Goal: Task Accomplishment & Management: Manage account settings

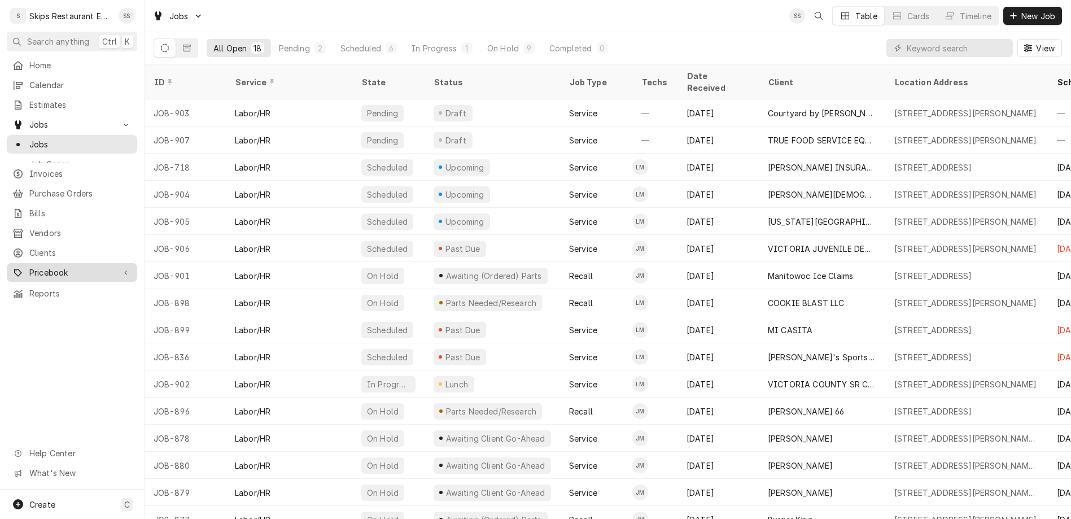
click at [32, 267] on span "Pricebook" at bounding box center [71, 273] width 85 height 12
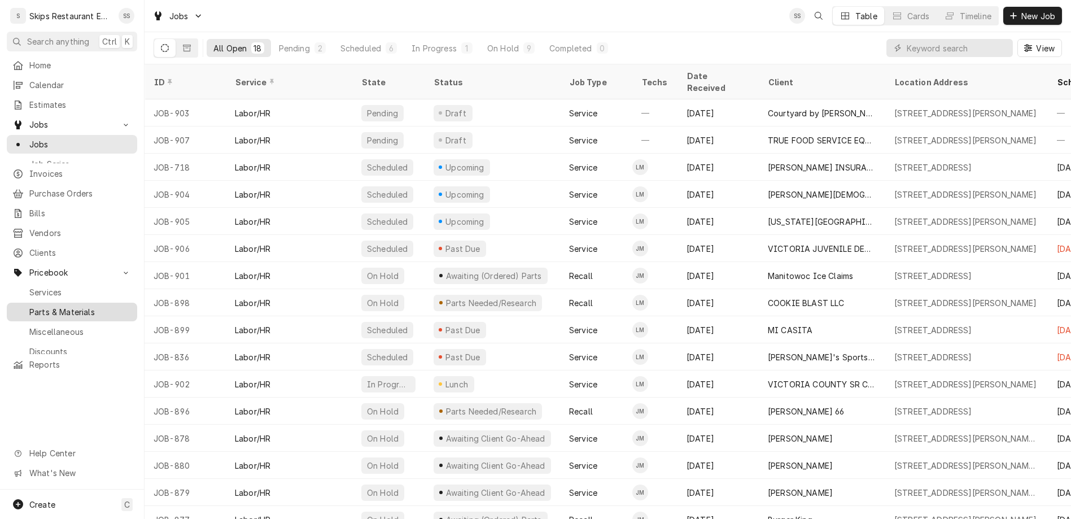
click at [32, 306] on span "Parts & Materials" at bounding box center [80, 312] width 102 height 12
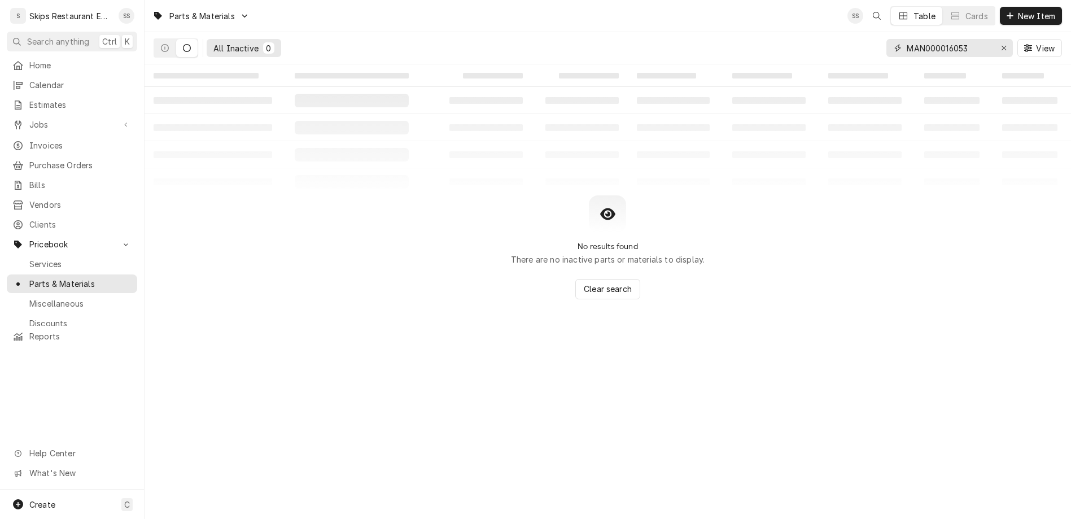
drag, startPoint x: 1004, startPoint y: 38, endPoint x: 890, endPoint y: 41, distance: 113.5
click at [907, 41] on input "MAN000016053" at bounding box center [949, 48] width 85 height 18
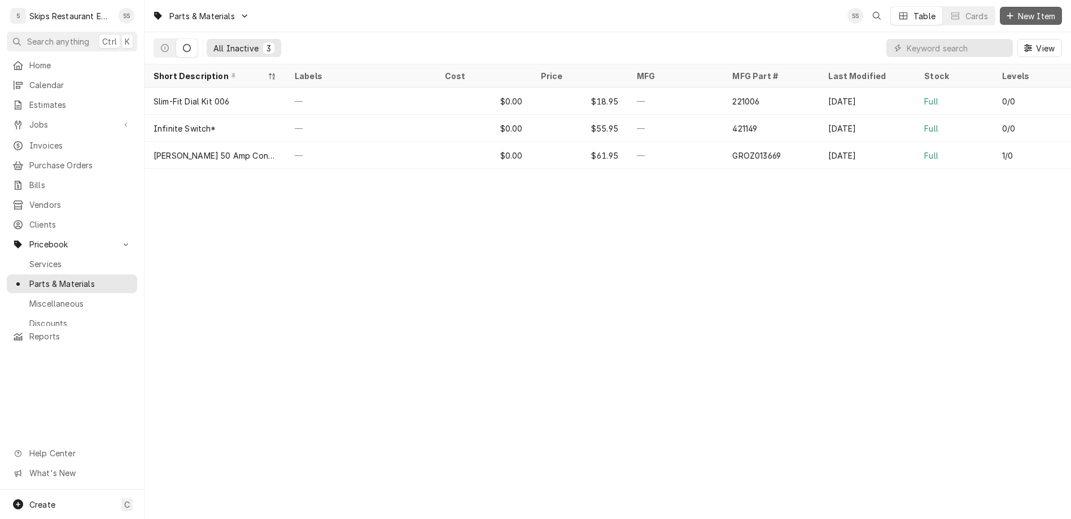
click at [1041, 15] on span "New Item" at bounding box center [1037, 16] width 42 height 12
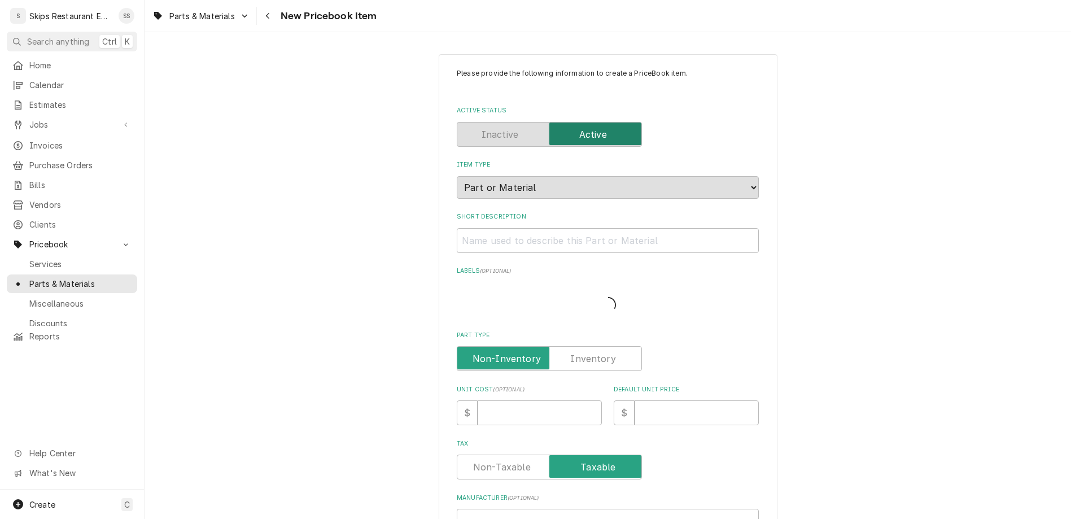
type textarea "x"
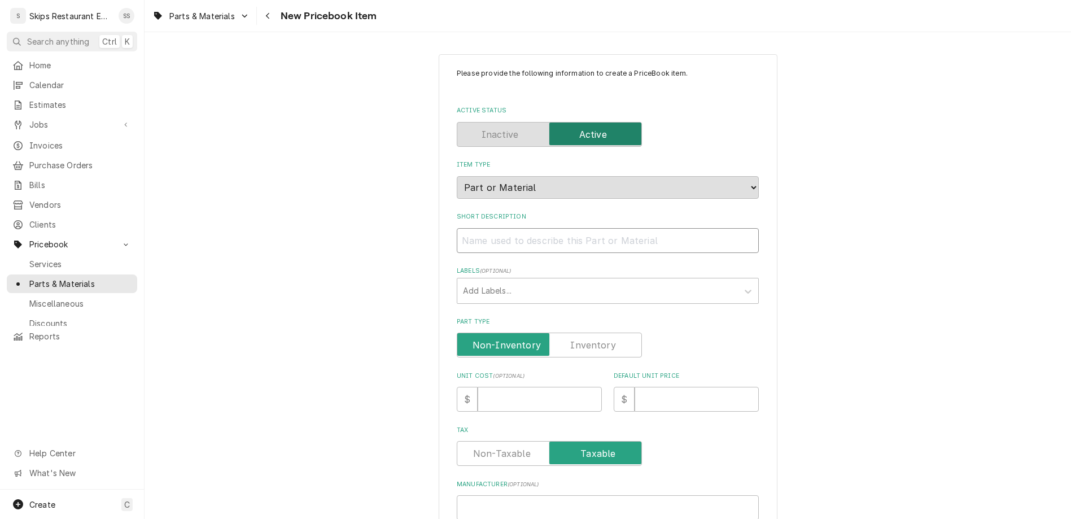
click at [581, 228] on input "Short Description" at bounding box center [608, 240] width 302 height 25
type input "A"
type textarea "x"
type input "AM"
type textarea "x"
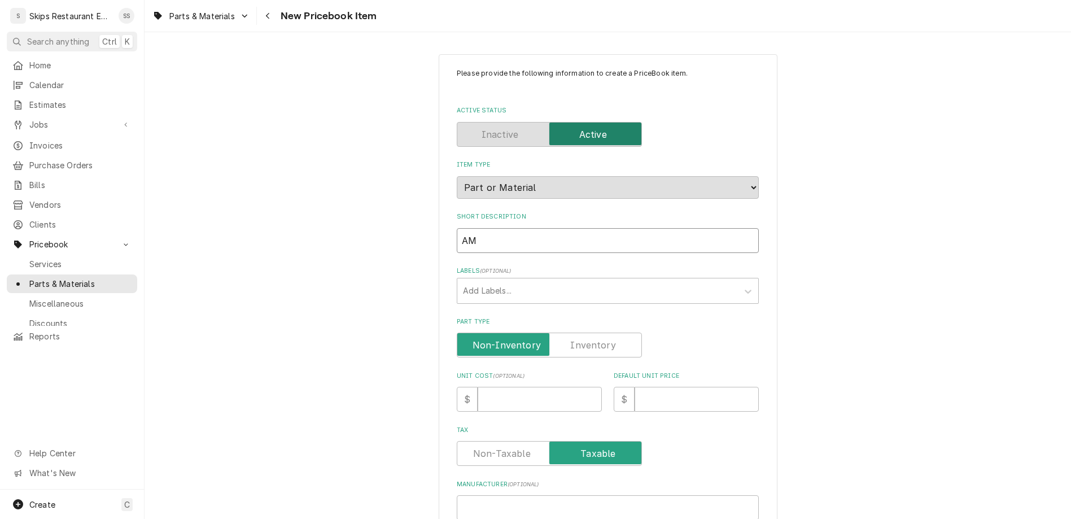
type input "AMo"
type textarea "x"
type input "AMoc"
type textarea "x"
type input "AMoco"
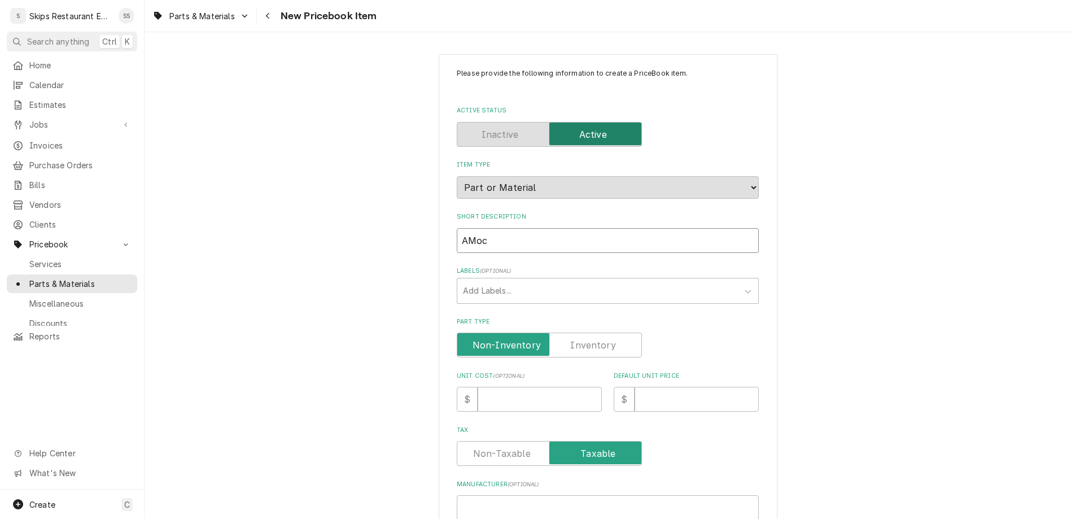
type textarea "x"
type input "AMoco"
type textarea "x"
type input "AMoco 4"
type textarea "x"
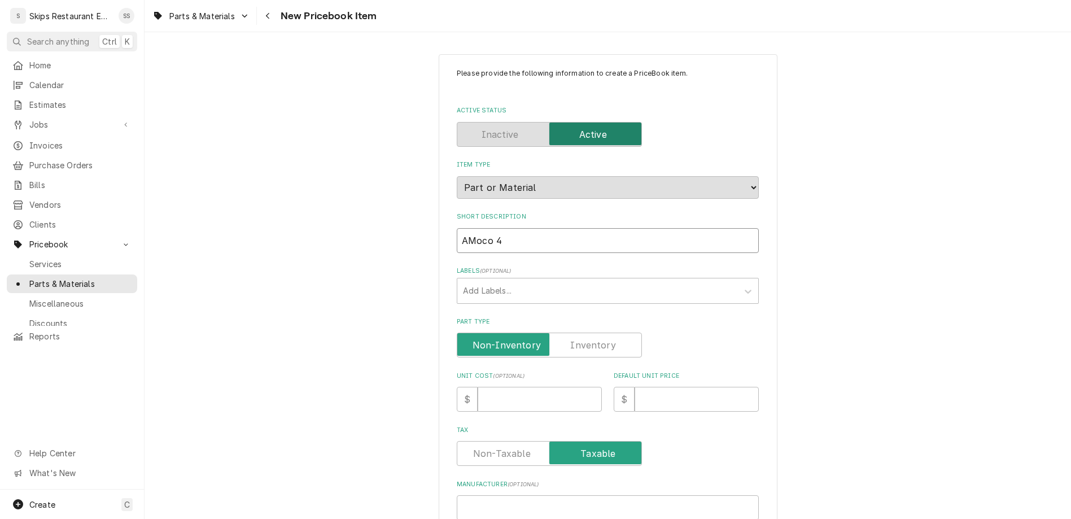
type input "AMoco 48"
type textarea "x"
type input "AMoco 48""
type textarea "x"
type input "AMoco 48""
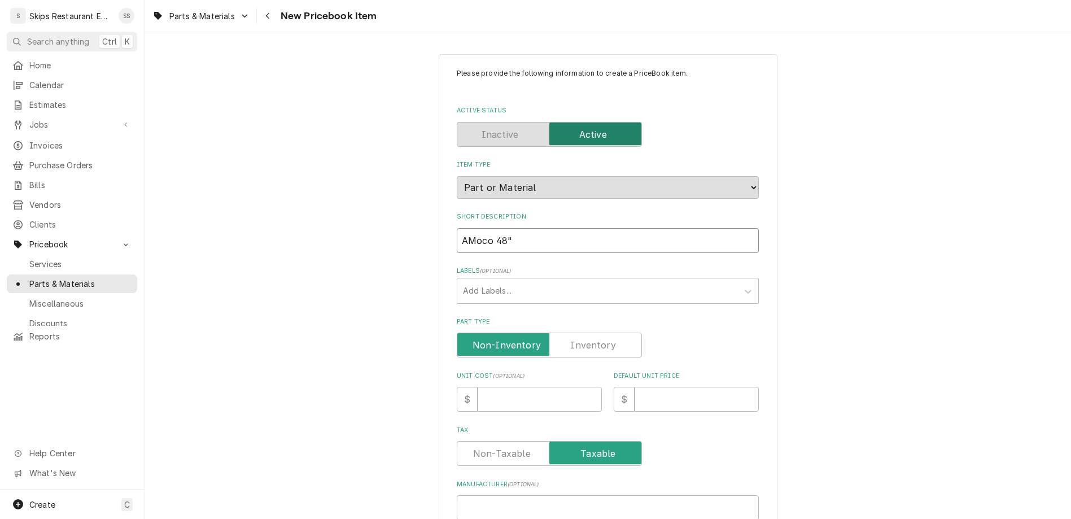
type textarea "x"
type input "AMoco 48" I"
type textarea "x"
type input "AMoco 48" In"
type textarea "x"
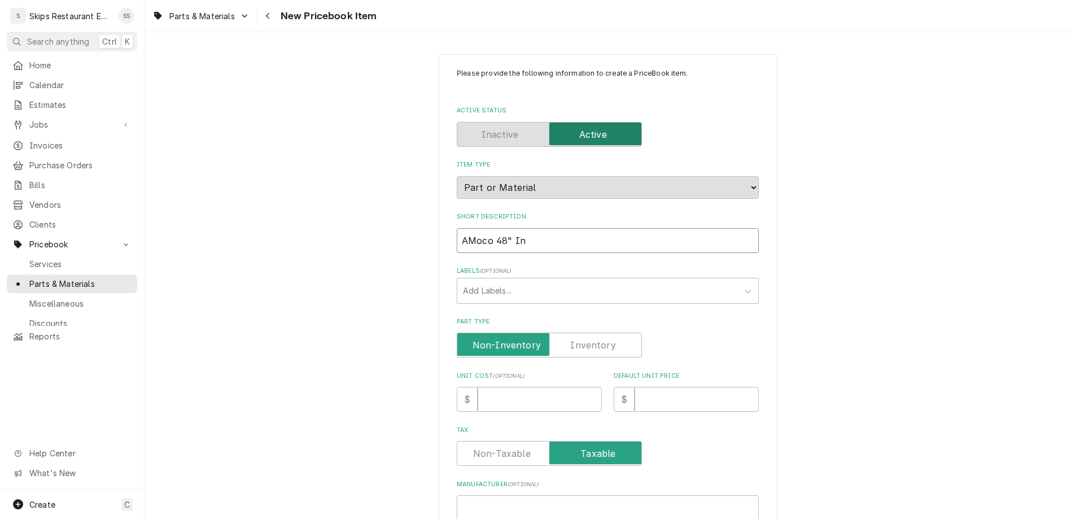
type input "AMoco 48" Ind"
type textarea "x"
type input "AMoco 48" Indo"
type textarea "x"
type input "AMoco 48" Indoo"
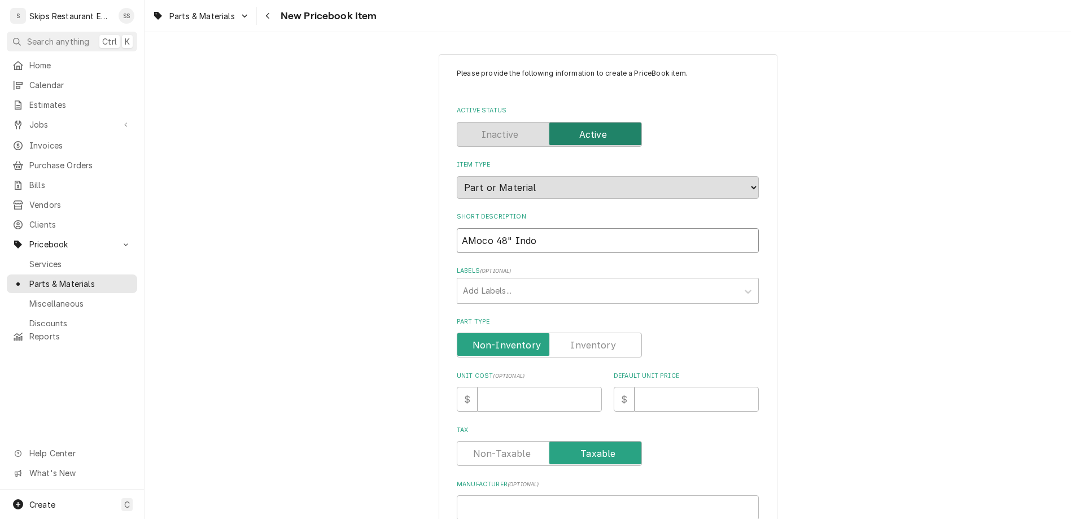
type textarea "x"
type input "AMoco 48" Indoor"
type textarea "x"
type input "AMoco 48" Indoor"
type textarea "x"
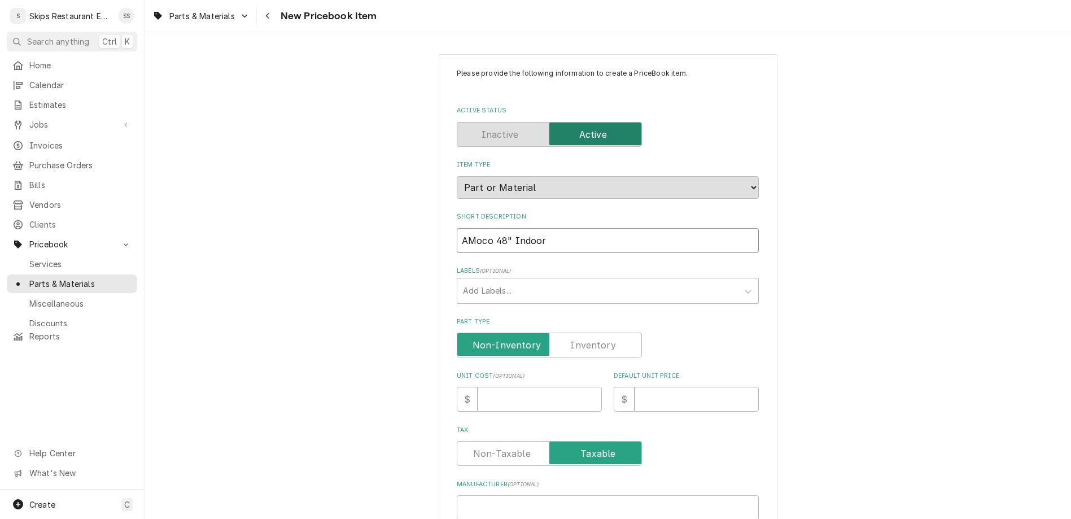
type input "AMoco 48" Indoor A"
type textarea "x"
type input "AMoco 48" Indoor Ai"
type textarea "x"
type input "AMoco 48" Indoor Air"
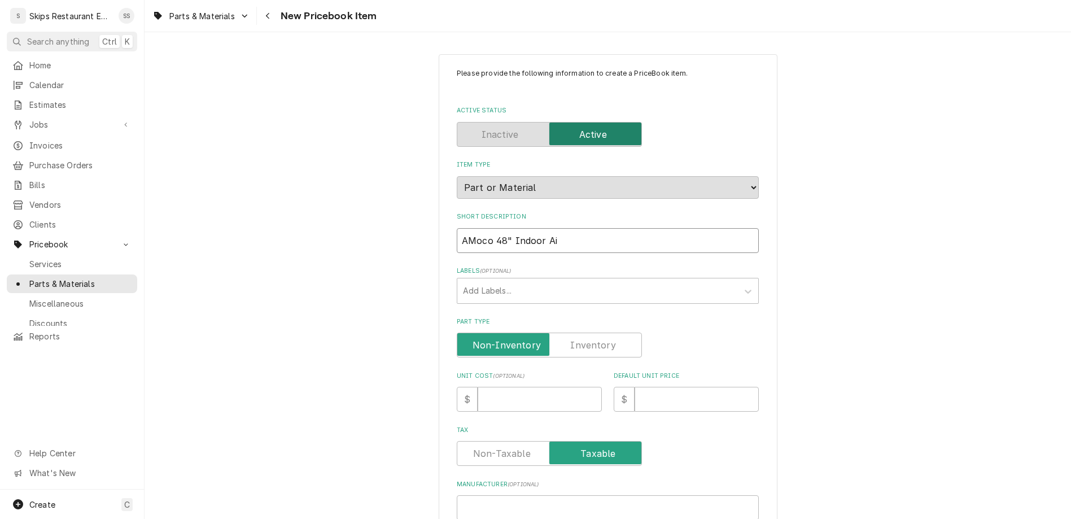
type textarea "x"
type input "AMoco 48" Indoor Air"
type textarea "x"
type input "AMoco 48" Indoor Air C"
type textarea "x"
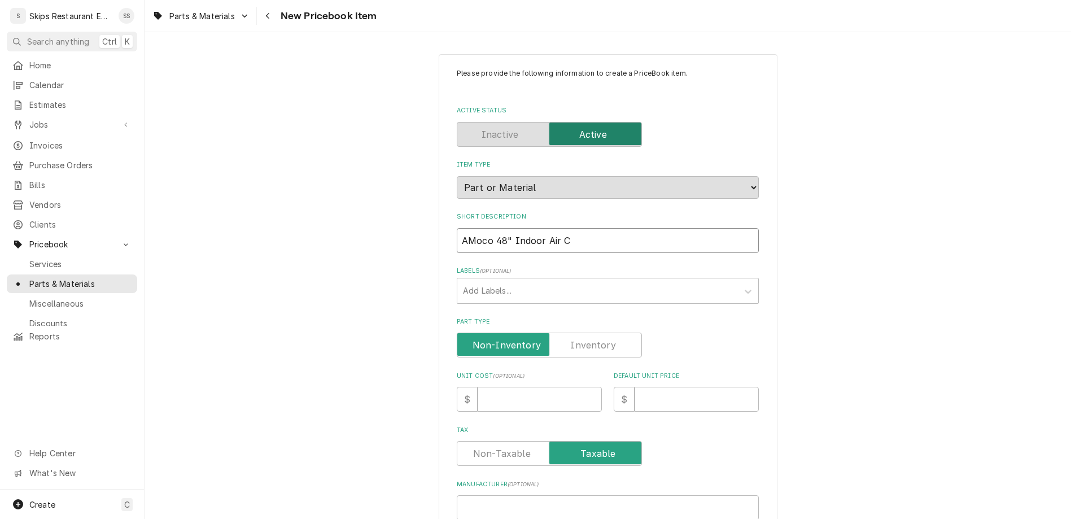
type input "AMoco 48" Indoor Air Cu"
type textarea "x"
type input "AMoco 48" Indoor Air Cur"
type textarea "x"
type input "AMoco 48" Indoor Air Curt"
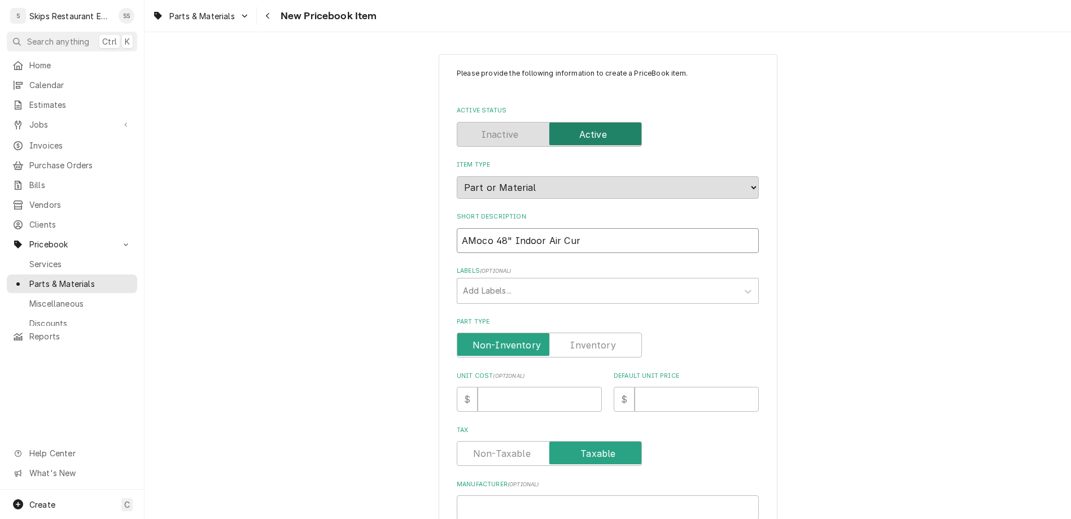
type textarea "x"
type input "AMoco 48" Indoor Air Curta"
type textarea "x"
type input "AMoco 48" Indoor Air Curtai"
type textarea "x"
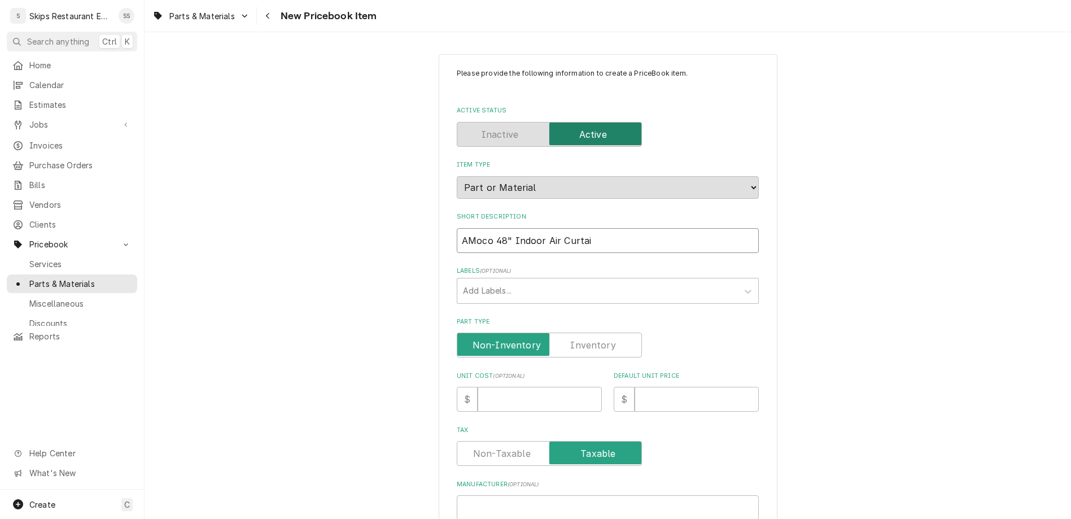
type input "AMoco 48" Indoor Air Curtain"
type textarea "x"
type input "AMoco 48" Indoor Air Curtain"
click at [570, 333] on label "Part Type" at bounding box center [549, 345] width 185 height 25
click at [570, 333] on input "Part Type" at bounding box center [549, 345] width 175 height 25
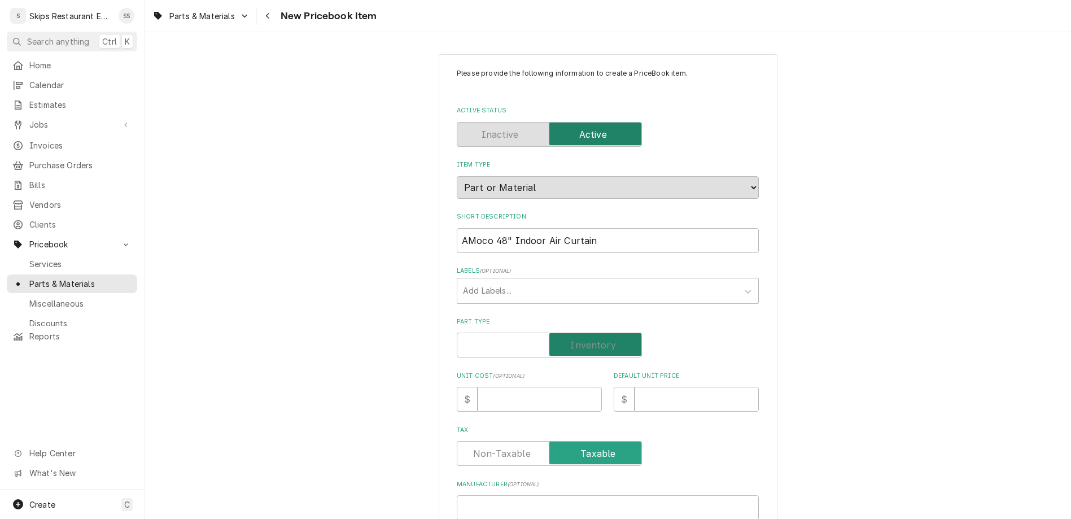
checkbox input "true"
type textarea "x"
click at [635, 387] on input "Default Unit Price" at bounding box center [697, 399] width 124 height 25
type input "4"
type textarea "x"
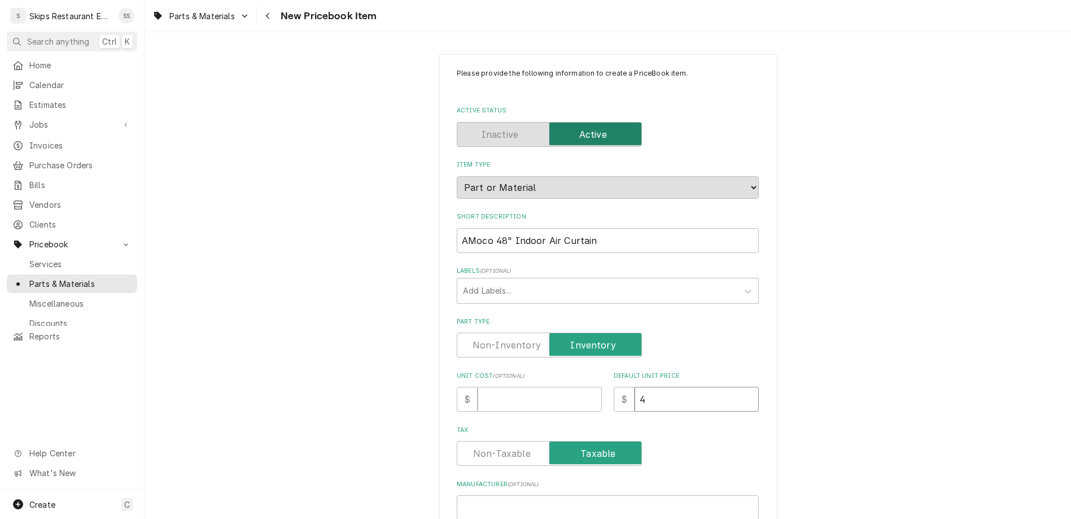
type input "49"
type textarea "x"
type input "491"
type textarea "x"
type input "491.9"
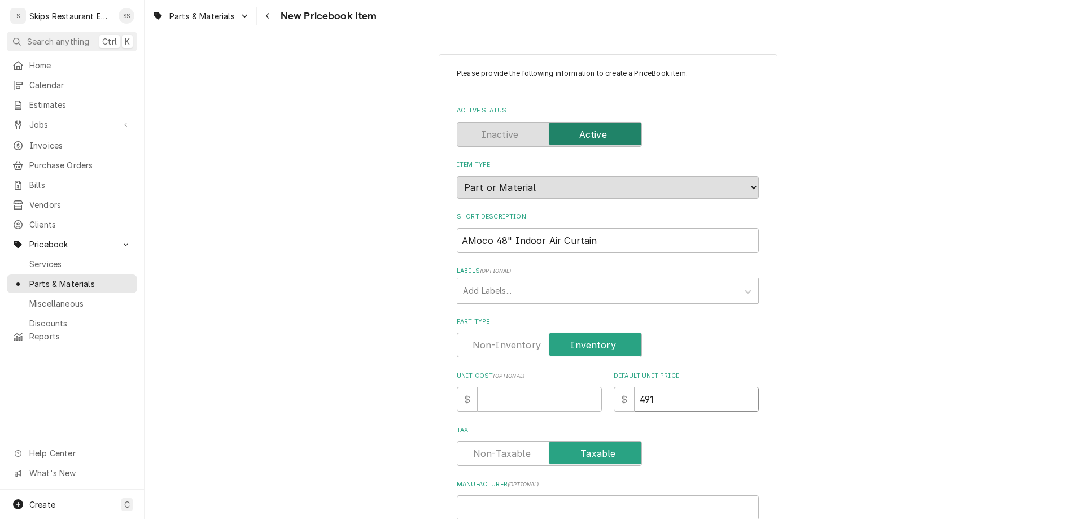
type textarea "x"
type input "491.95"
type textarea "x"
type input "491.95"
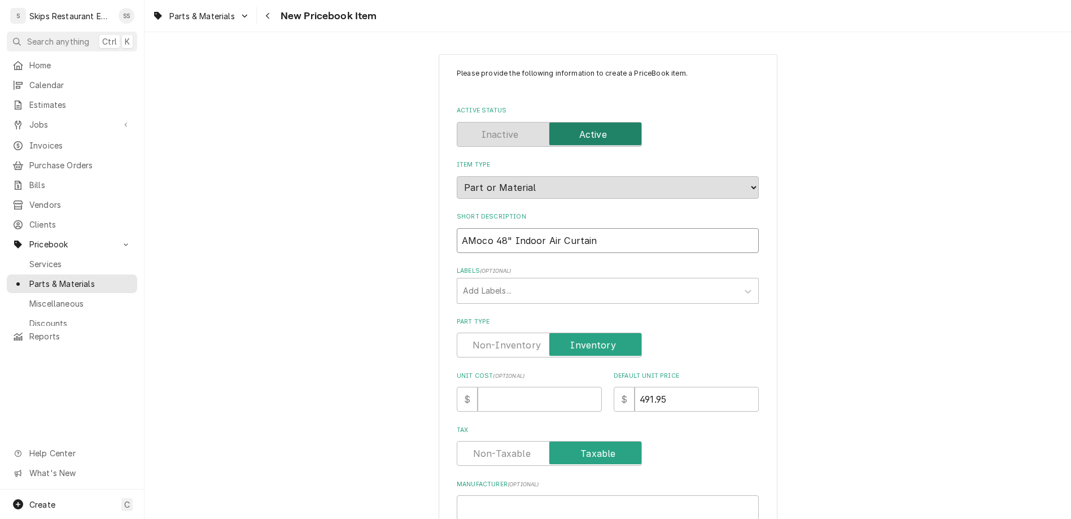
click at [587, 228] on input "AMoco 48" Indoor Air Curtain" at bounding box center [608, 240] width 302 height 25
type input "AMoco 48" Indoor Air Curtain"
type textarea "x"
type input "AMoco 48" Indoor Air Curtain 1"
type textarea "x"
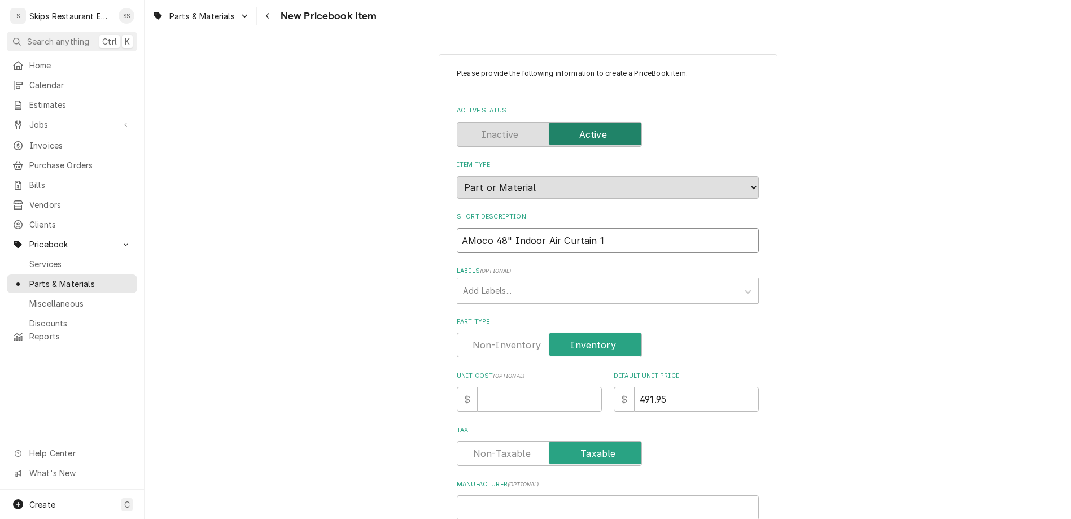
type input "AMoco 48" Indoor Air Curtain 12"
type textarea "x"
type input "AMoco 48" Indoor Air Curtain 120"
type textarea "x"
type input "AMoco 48" Indoor Air Curtain 1200"
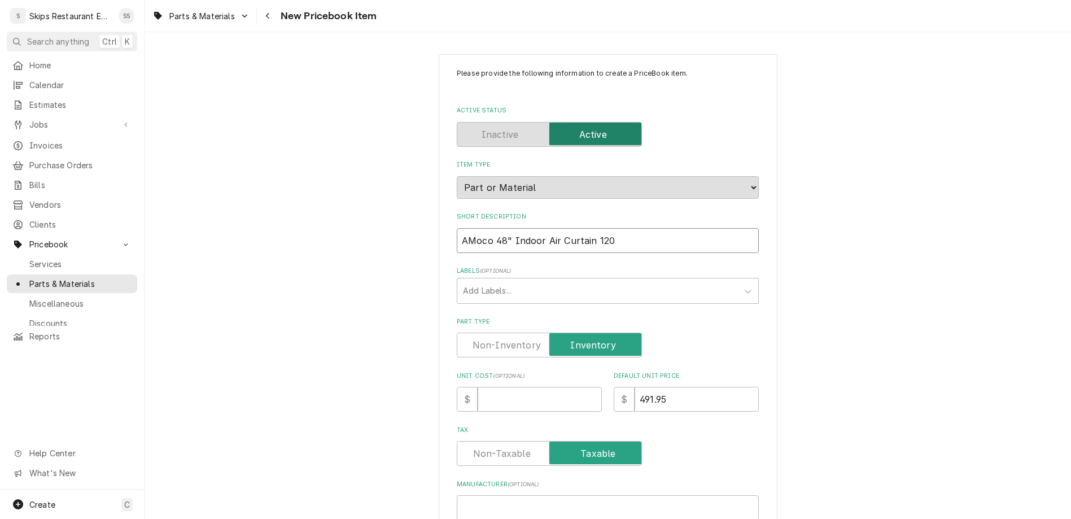
type textarea "x"
type input "AMoco 48" Indoor Air Curtain 1200"
type textarea "x"
type input "AMoco 48" Indoor Air Curtain 1200 C"
type textarea "x"
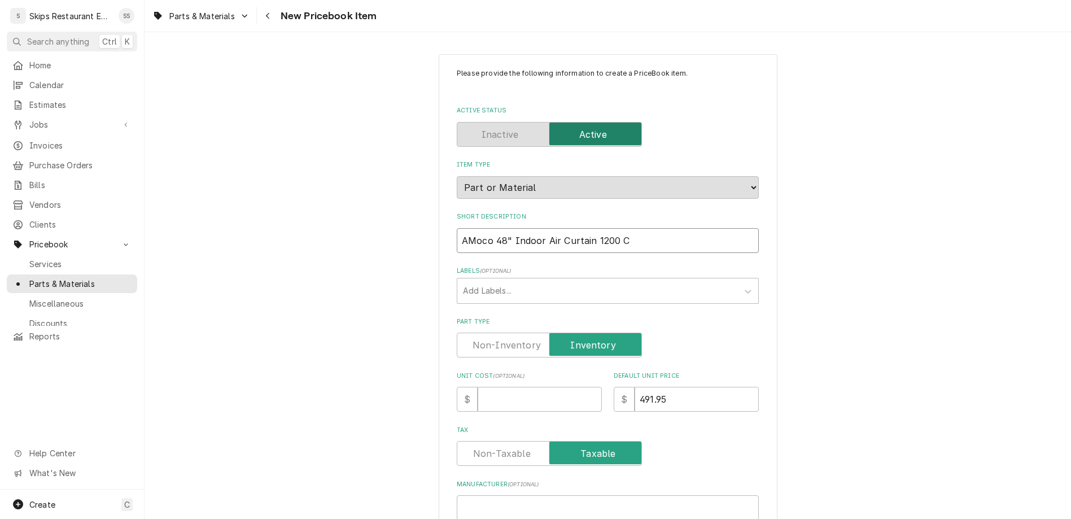
type input "AMoco 48" Indoor Air Curtain 1200 CF"
type textarea "x"
type input "AMoco 48" Indoor Air Curtain 1200 CFM"
type textarea "x"
type input "AMoco 48" Indoor Air Curtain 1200 CFM"
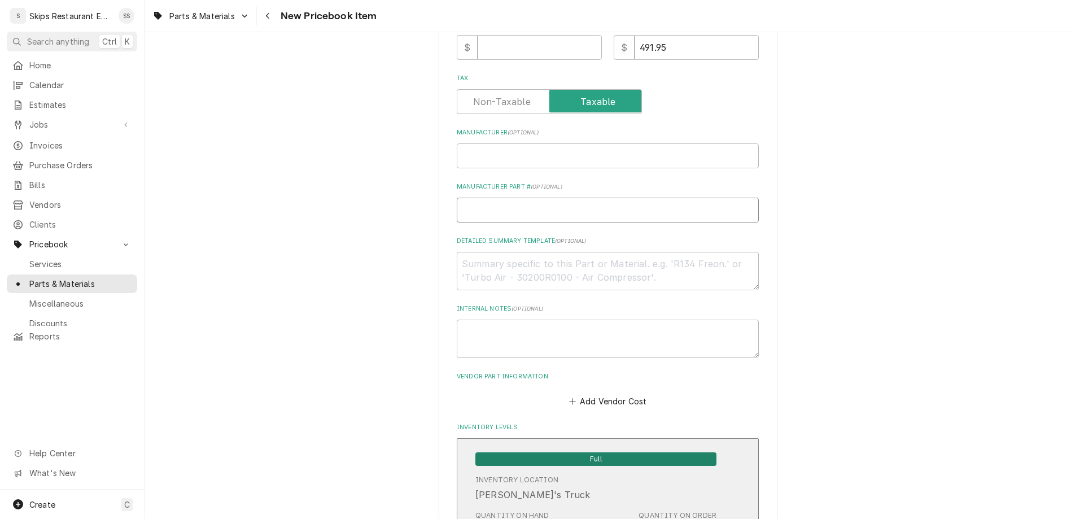
scroll to position [352, 0]
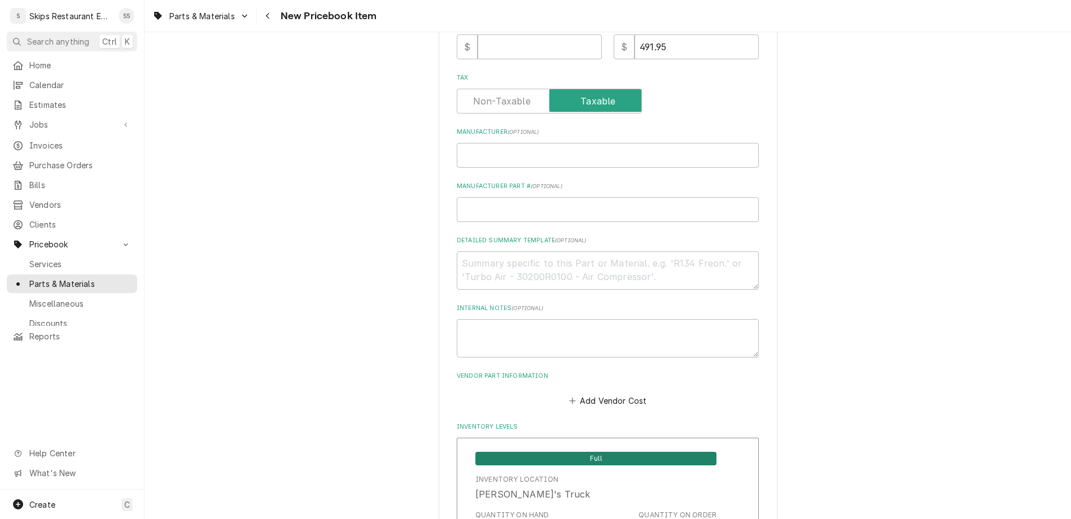
drag, startPoint x: 519, startPoint y: 463, endPoint x: 482, endPoint y: 469, distance: 37.8
type input "1"
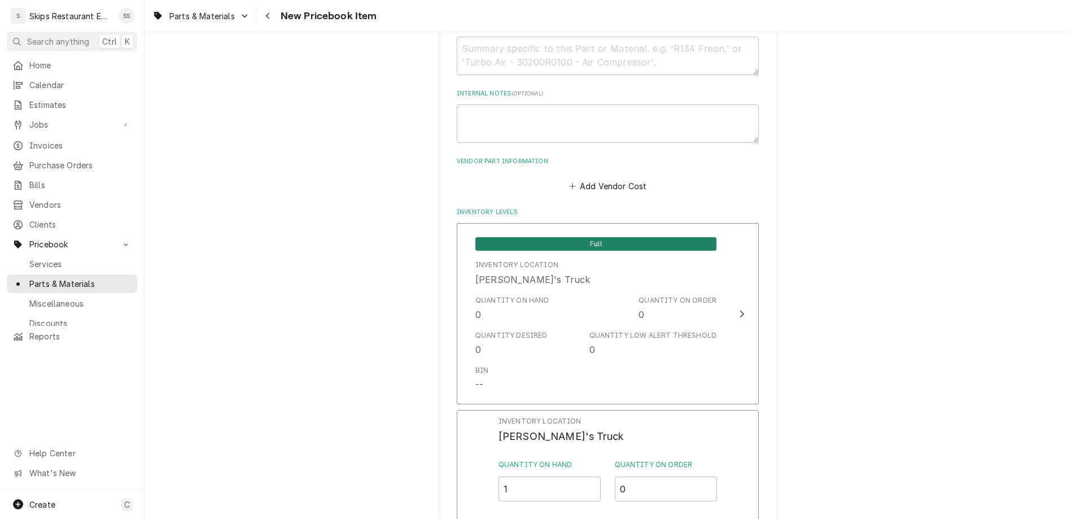
scroll to position [573, 0]
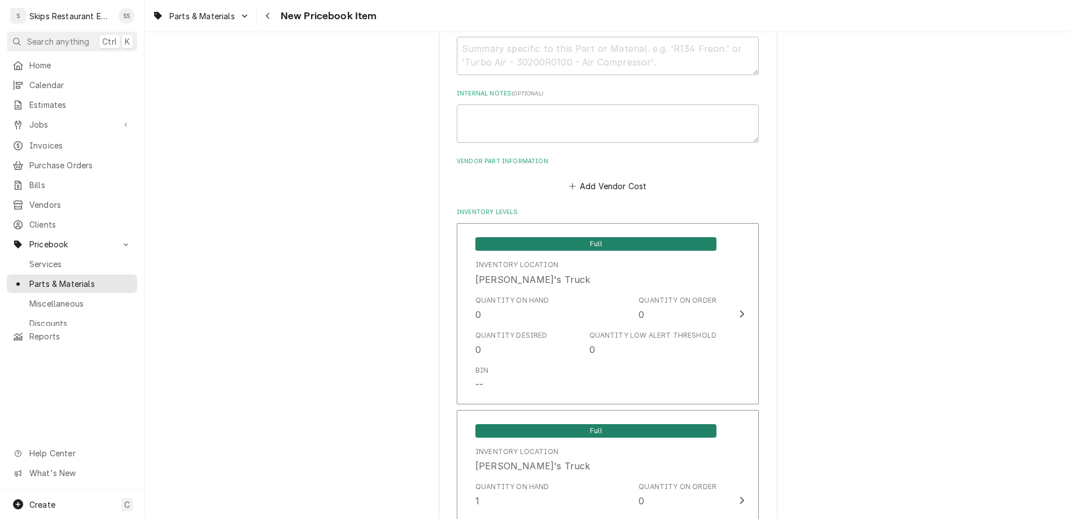
type textarea "x"
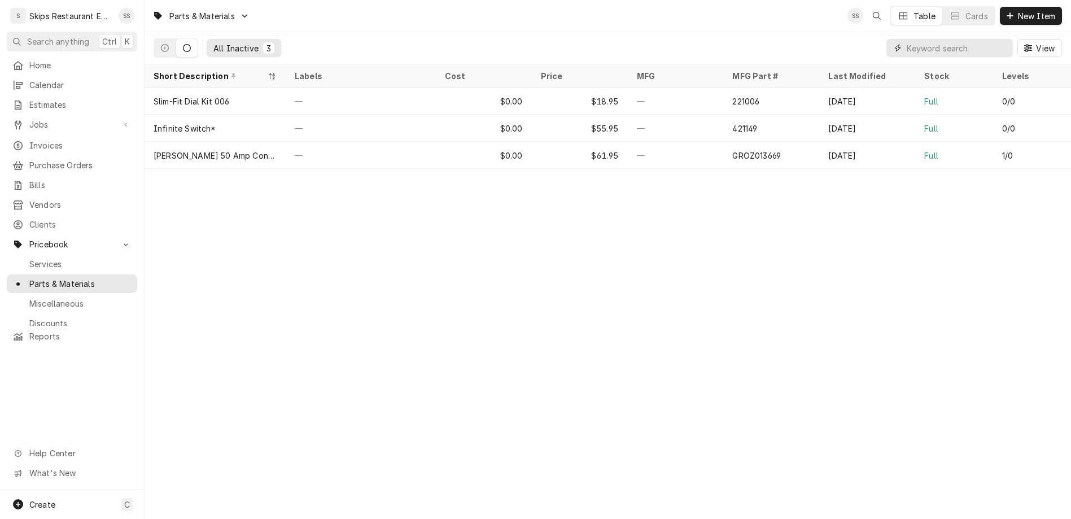
click at [976, 39] on input "Dynamic Content Wrapper" at bounding box center [957, 48] width 101 height 18
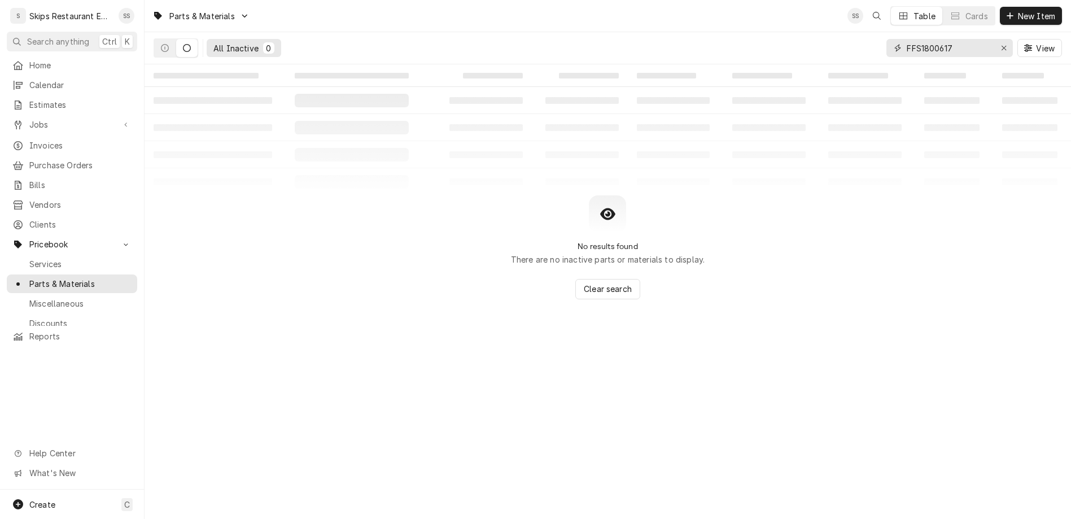
type input "FFS18006177"
drag, startPoint x: 993, startPoint y: 37, endPoint x: 913, endPoint y: 36, distance: 80.2
click at [913, 39] on input "FFS18006177" at bounding box center [949, 48] width 85 height 18
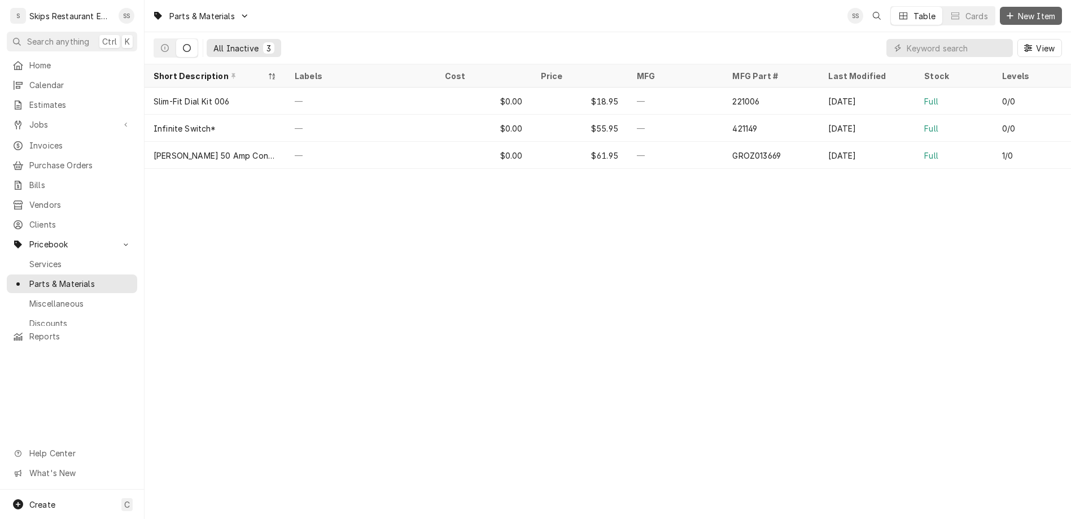
click at [1041, 14] on span "New Item" at bounding box center [1037, 16] width 42 height 12
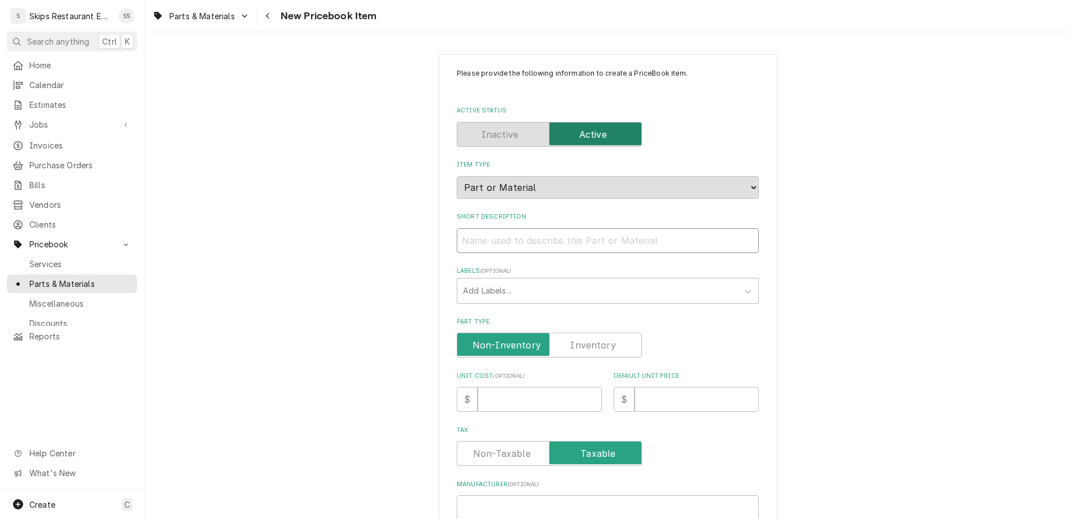
click at [518, 228] on input "Short Description" at bounding box center [608, 240] width 302 height 25
type input "F"
type textarea "x"
type input "Fraink"
type textarea "x"
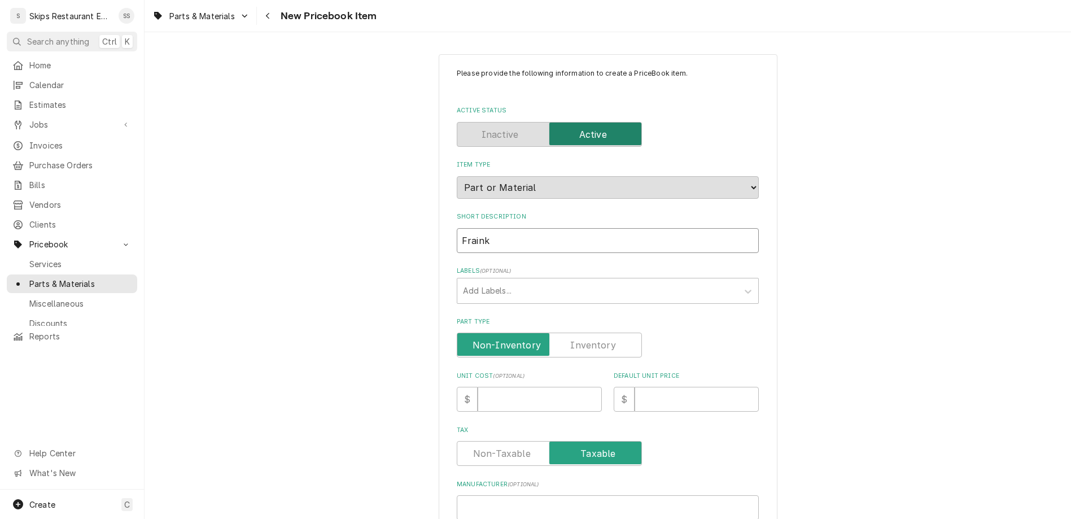
type input "Frainke"
type textarea "x"
type input "Frainke"
type textarea "x"
type input "Frainke C"
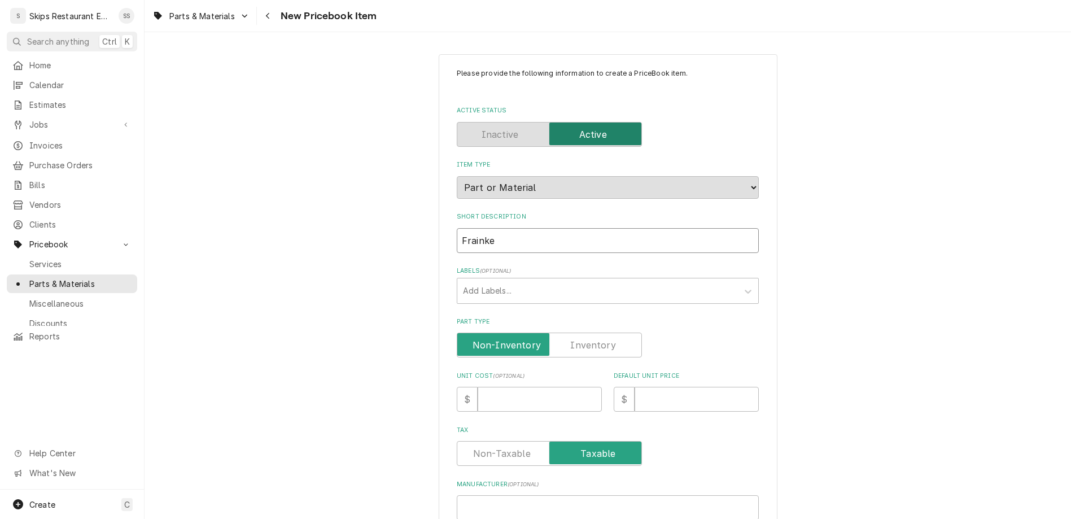
type textarea "x"
type input "Frainke Co"
type textarea "x"
type input "Frainke Con"
type textarea "x"
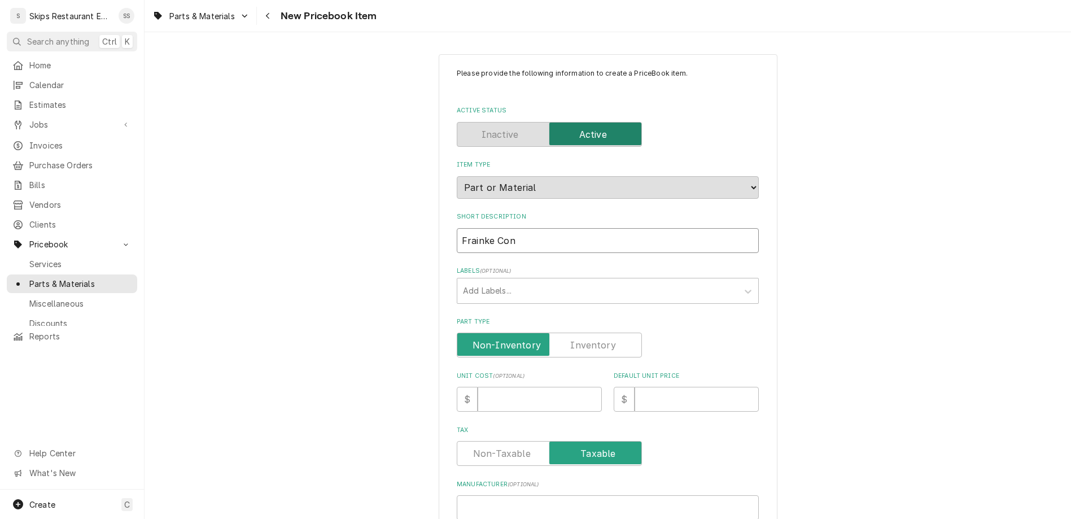
type input "Frainke Cont"
type textarea "x"
type input "Frainke Contr"
type textarea "x"
type input "Frainke Contro"
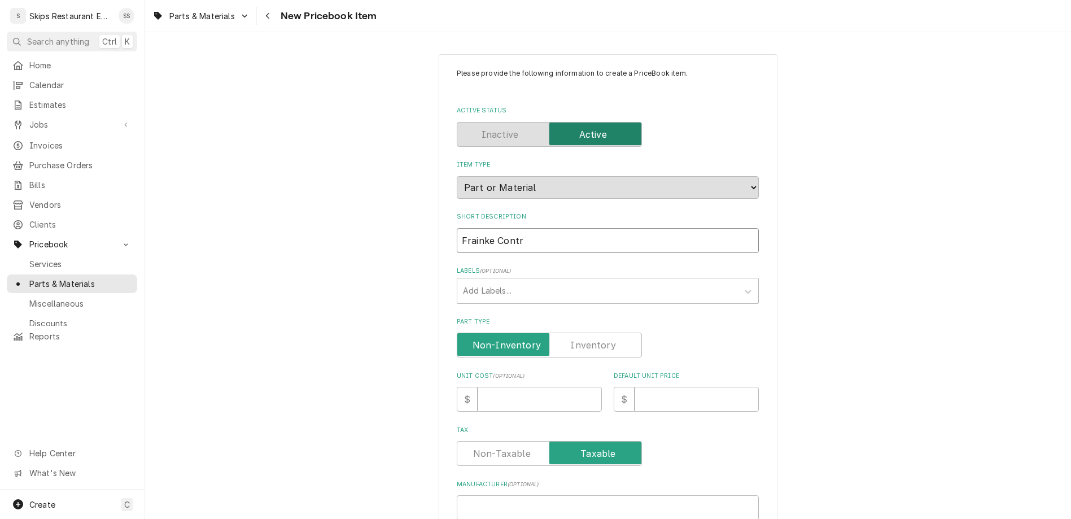
type textarea "x"
type input "Frainke Control"
type textarea "x"
type input "Frainke Controll"
type textarea "x"
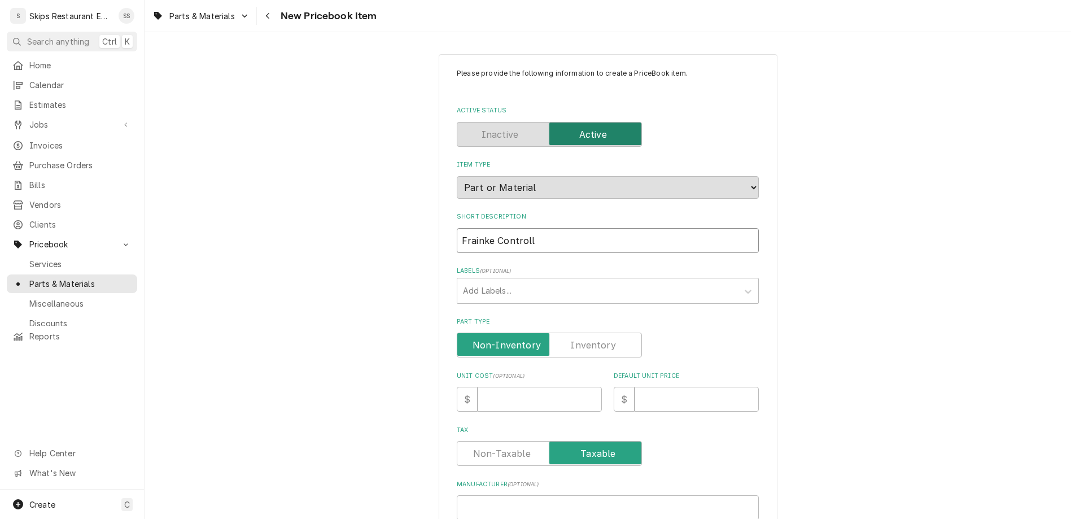
type input "Frainke Controlle"
type textarea "x"
type input "Frainke Controller"
type textarea "x"
type input "Frainke Controller"
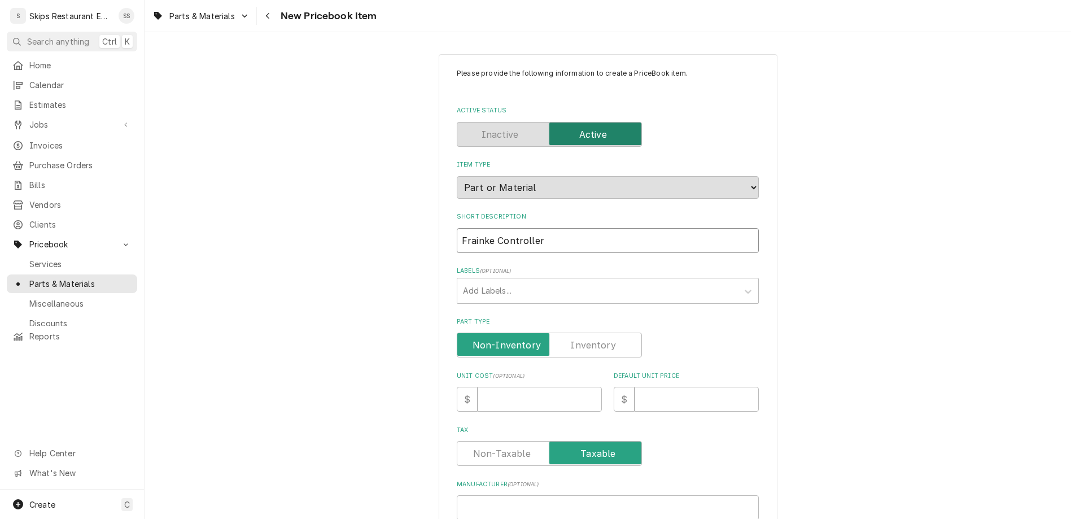
type textarea "x"
type input "Frainke Controller E"
type textarea "x"
type input "Frainke Controller El"
type textarea "x"
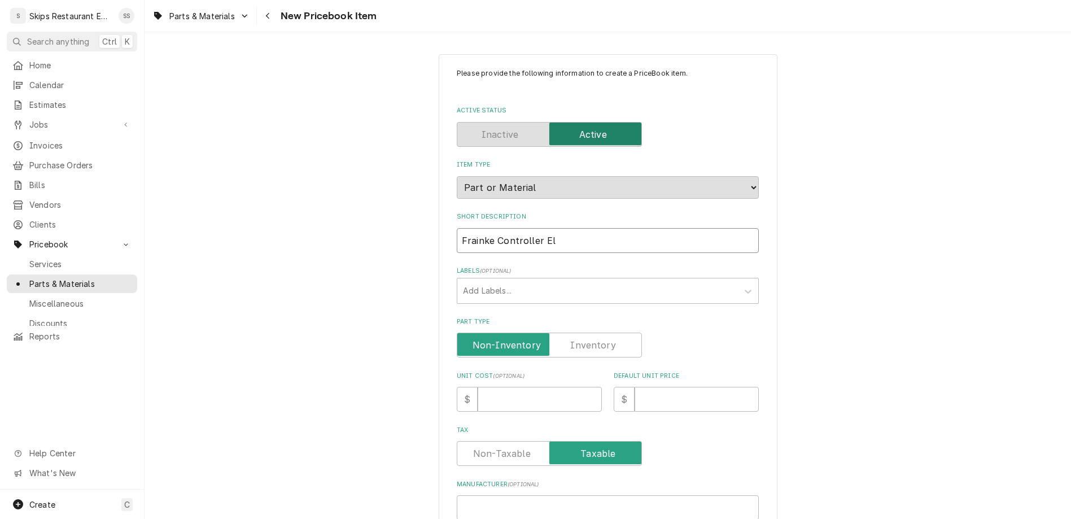
type input "Frainke Controller Eli"
type textarea "x"
type input "Frainke Controller Eliw"
type textarea "x"
type input "Frainke Controller Eliwe"
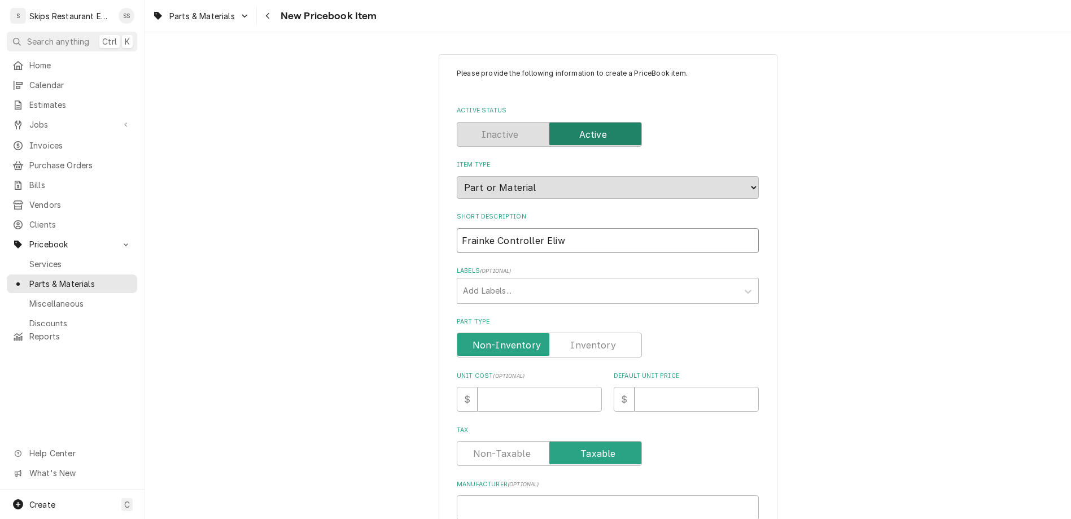
type textarea "x"
type input "Frainke Controller Eliwel"
type textarea "x"
type input "Frainke Controller Eliwell"
type textarea "x"
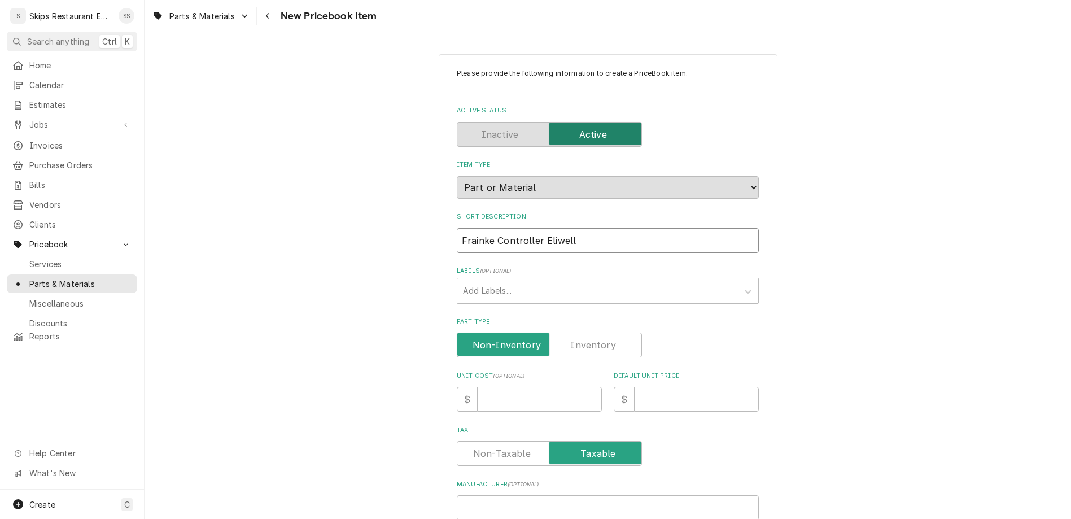
type input "Frainke Controller Eliwell"
click at [571, 333] on label "Part Type" at bounding box center [549, 345] width 185 height 25
click at [571, 333] on input "Part Type" at bounding box center [549, 345] width 175 height 25
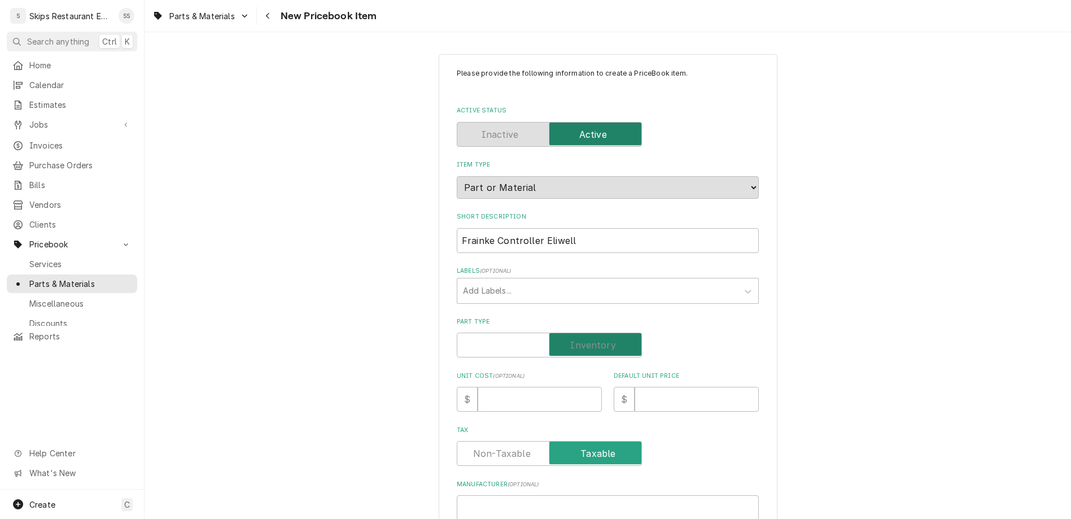
checkbox input "true"
type textarea "x"
click at [635, 387] on input "Default Unit Price" at bounding box center [697, 399] width 124 height 25
type input "1"
type textarea "x"
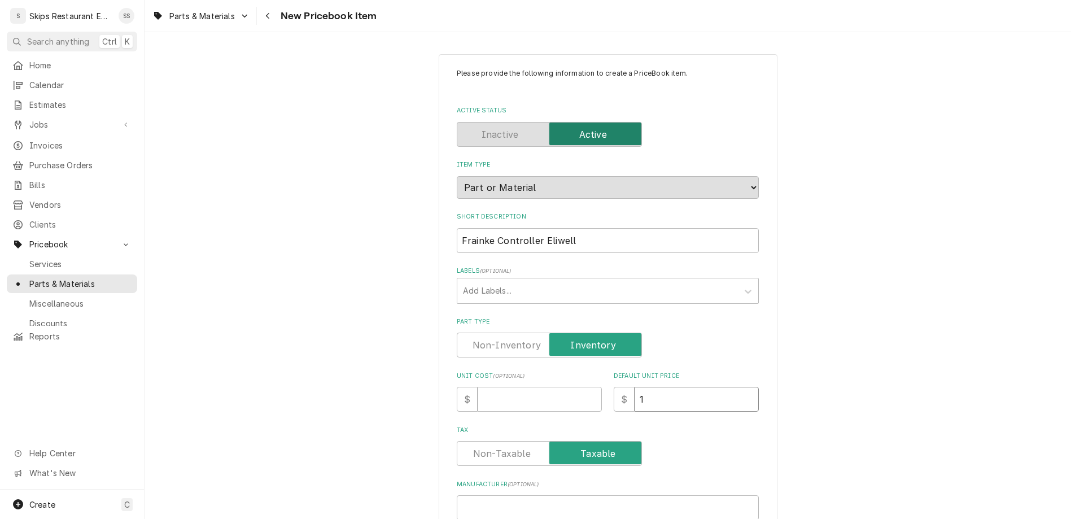
type input "12"
type textarea "x"
type input "125"
type textarea "x"
type input "125.9"
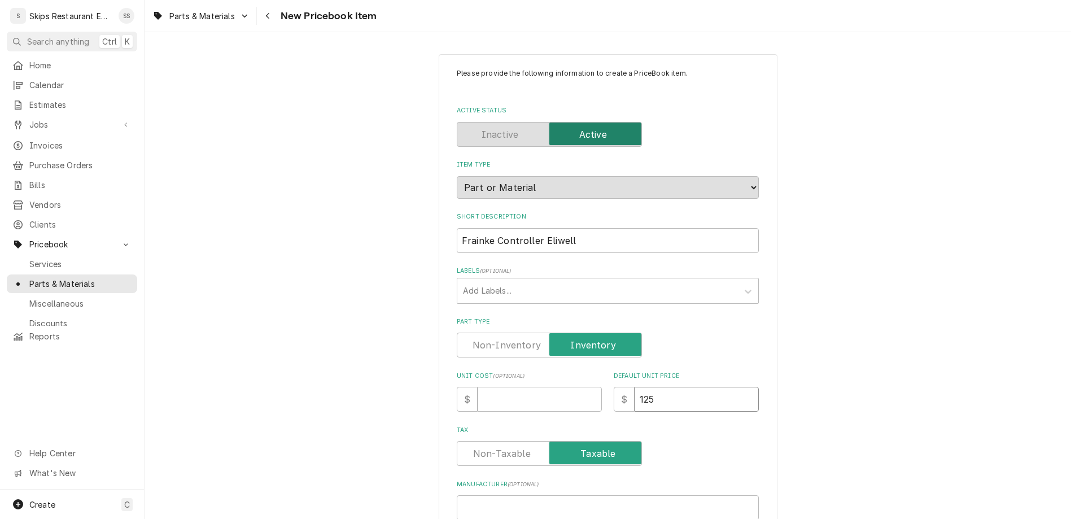
type textarea "x"
type input "125.95"
type textarea "x"
type input "125.95"
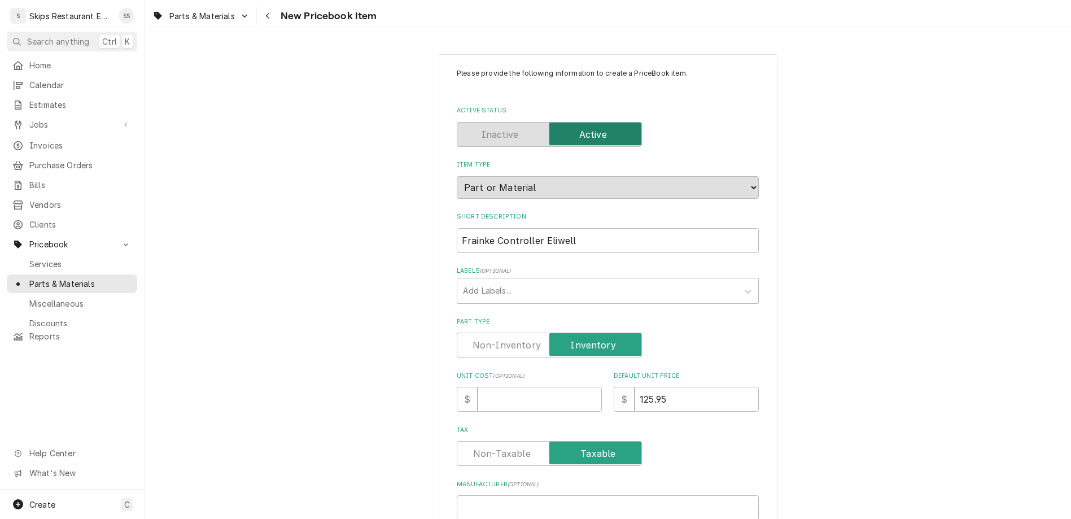
paste input "FFS18006177"
type input "FFS18006177"
type textarea "x"
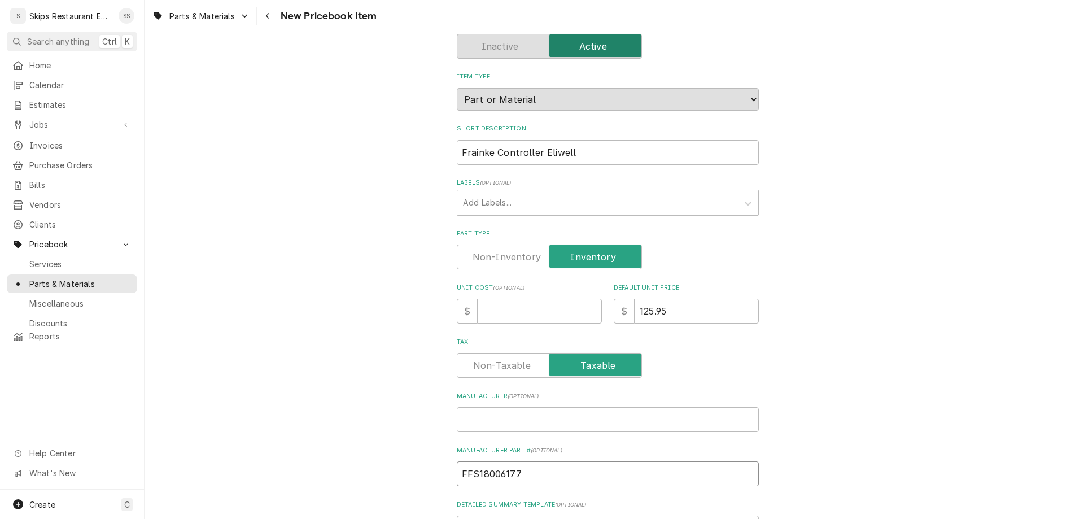
scroll to position [264, 0]
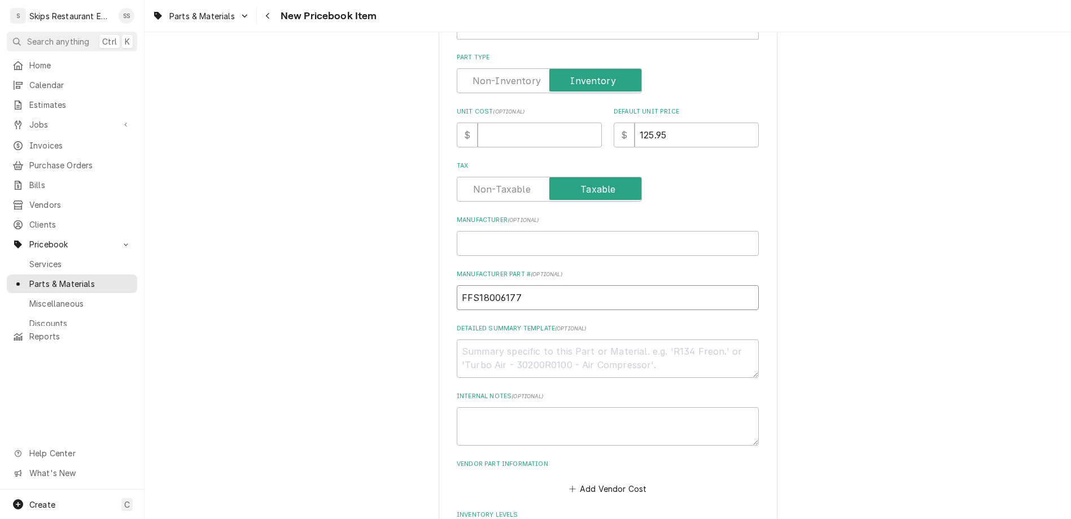
type input "FFS18006177"
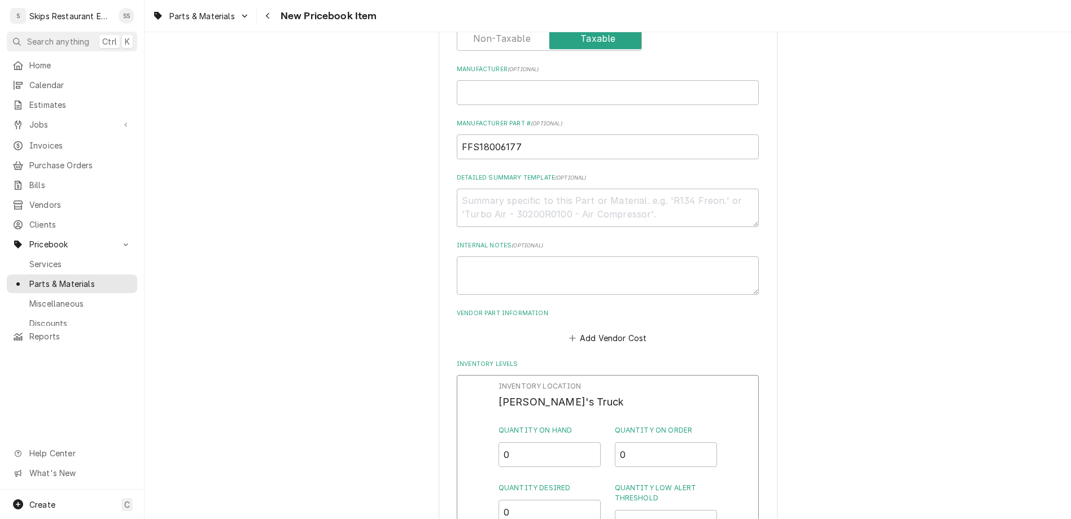
scroll to position [440, 0]
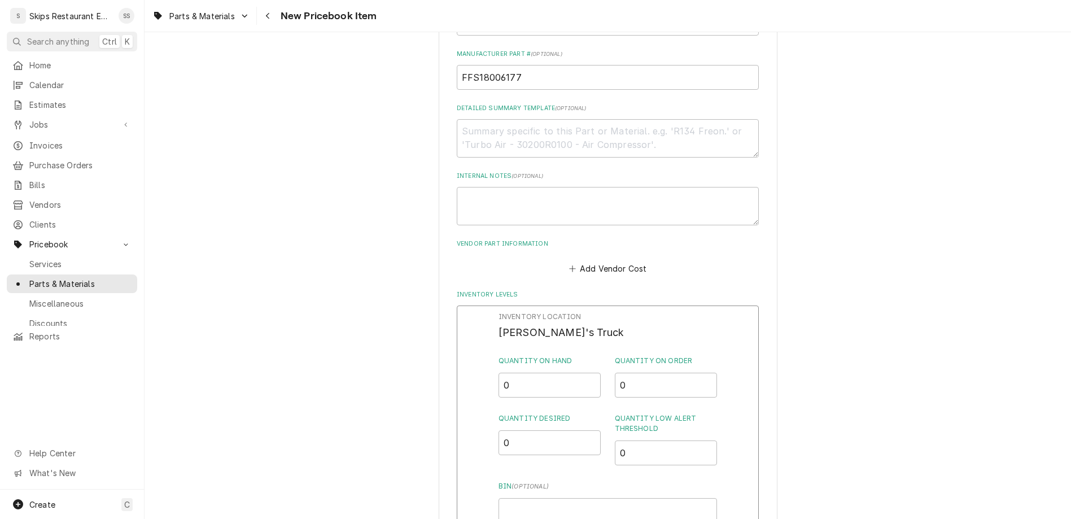
drag, startPoint x: 524, startPoint y: 416, endPoint x: 479, endPoint y: 415, distance: 45.2
type input "1"
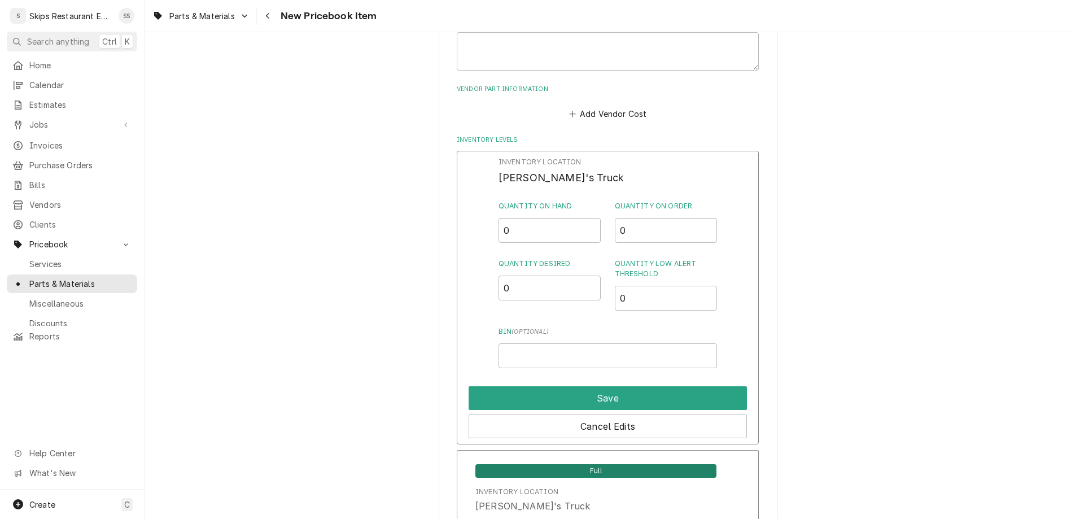
scroll to position [652, 0]
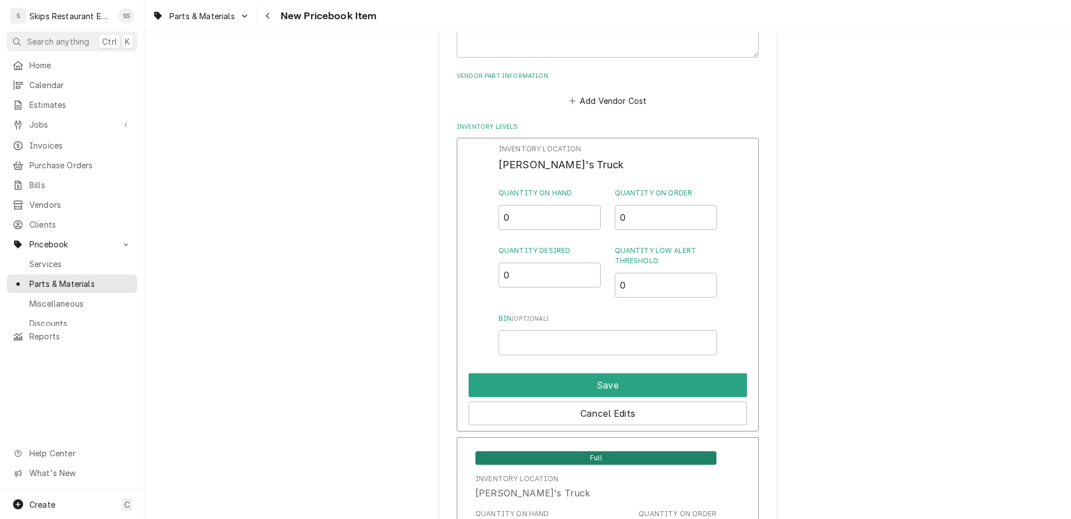
type textarea "x"
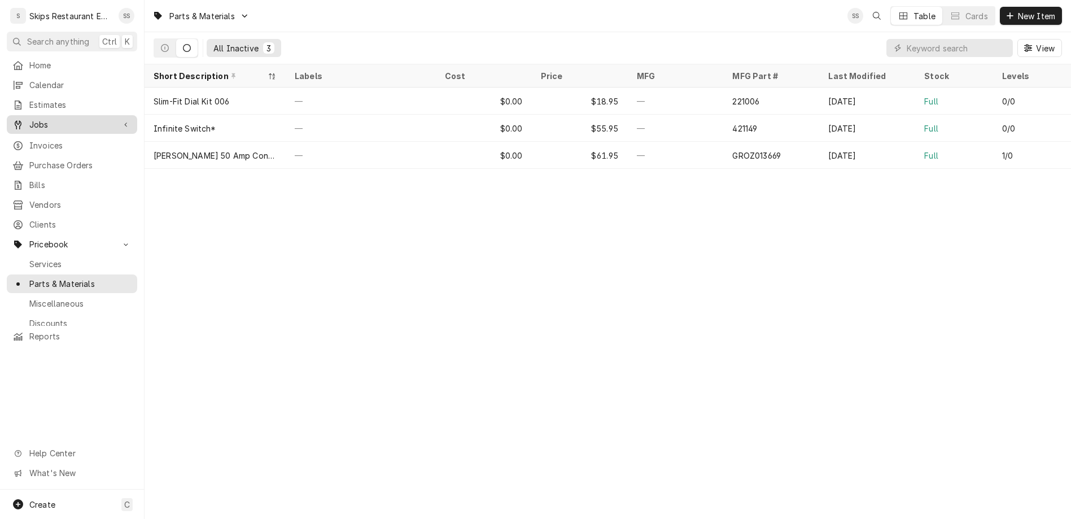
click at [29, 119] on span "Jobs" at bounding box center [71, 125] width 85 height 12
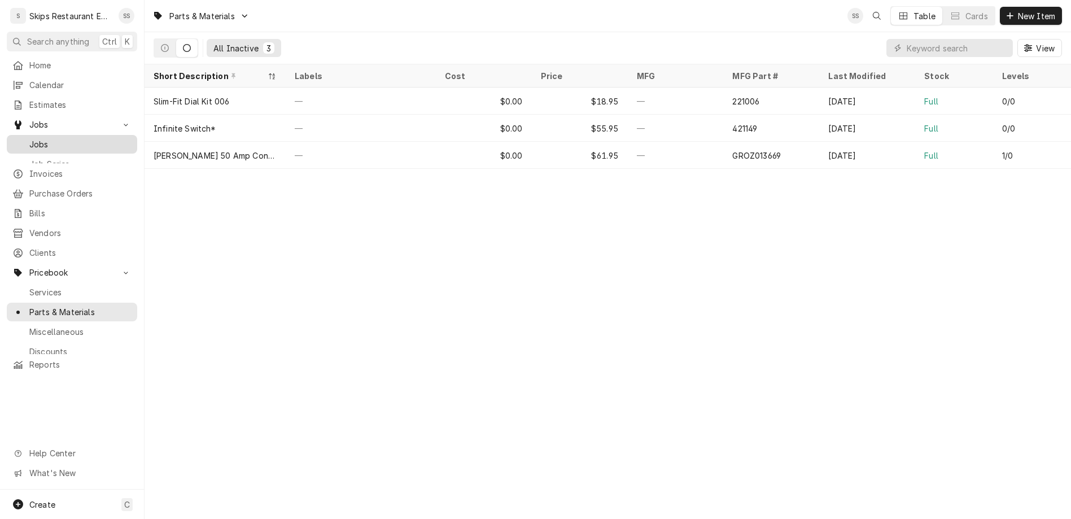
click at [29, 138] on span "Jobs" at bounding box center [80, 144] width 102 height 12
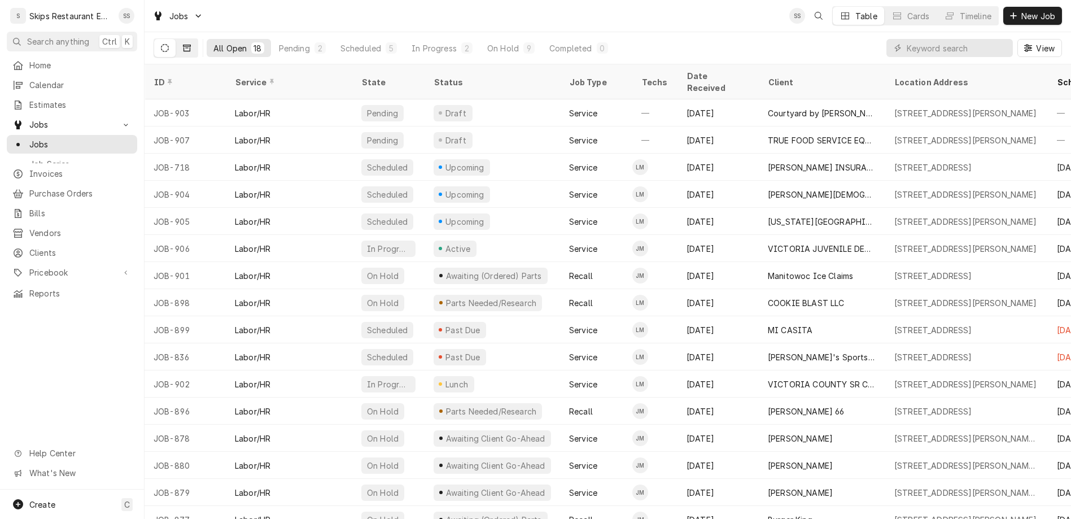
click at [183, 44] on icon "Dynamic Content Wrapper" at bounding box center [187, 48] width 8 height 8
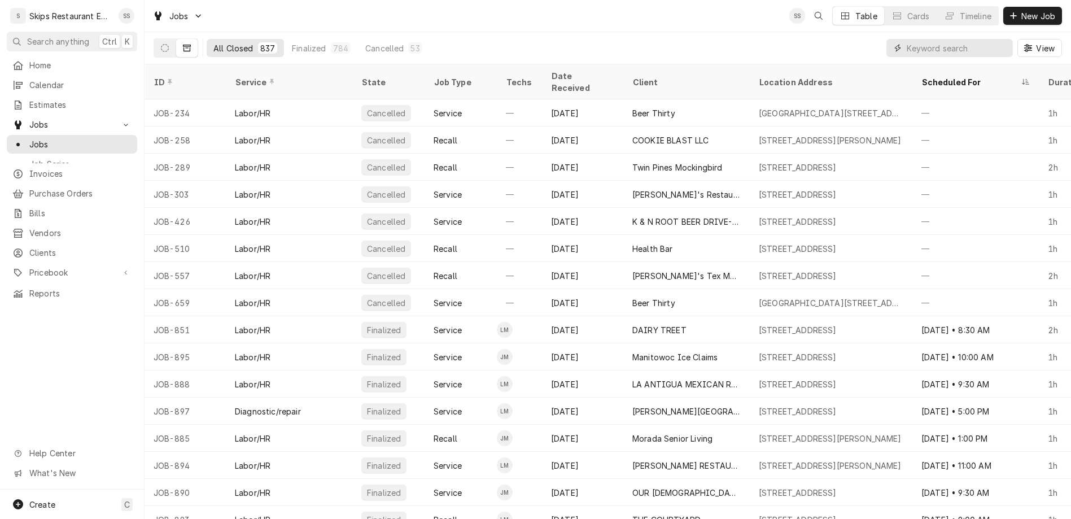
click at [974, 39] on input "Dynamic Content Wrapper" at bounding box center [957, 48] width 101 height 18
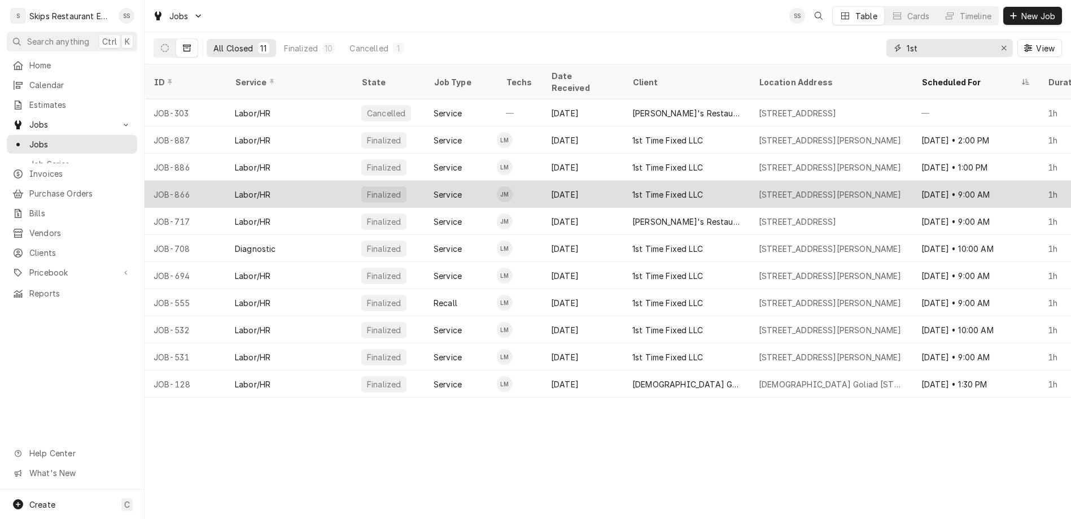
type input "1st"
click at [632, 189] on div "1st Time Fixed LLC" at bounding box center [667, 195] width 71 height 12
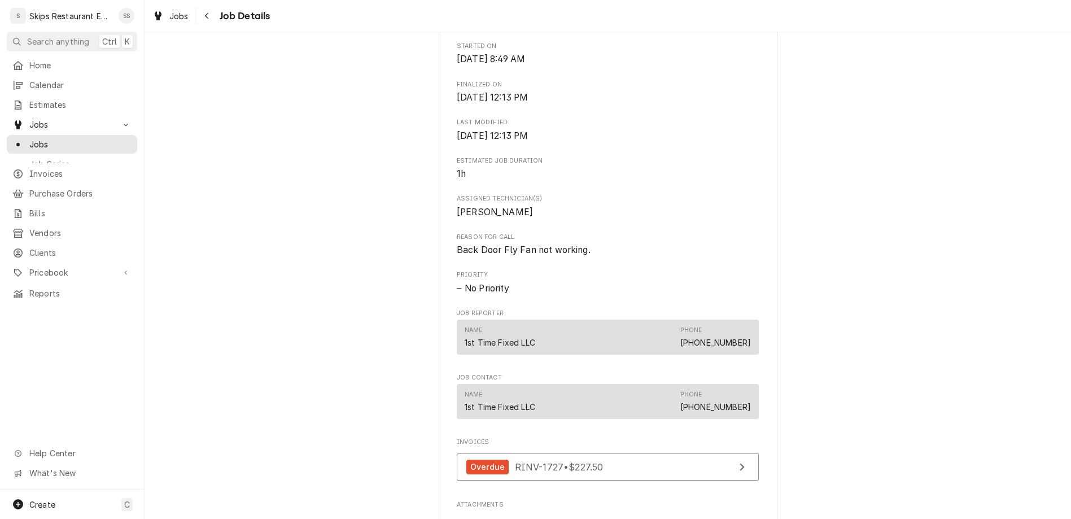
scroll to position [388, 0]
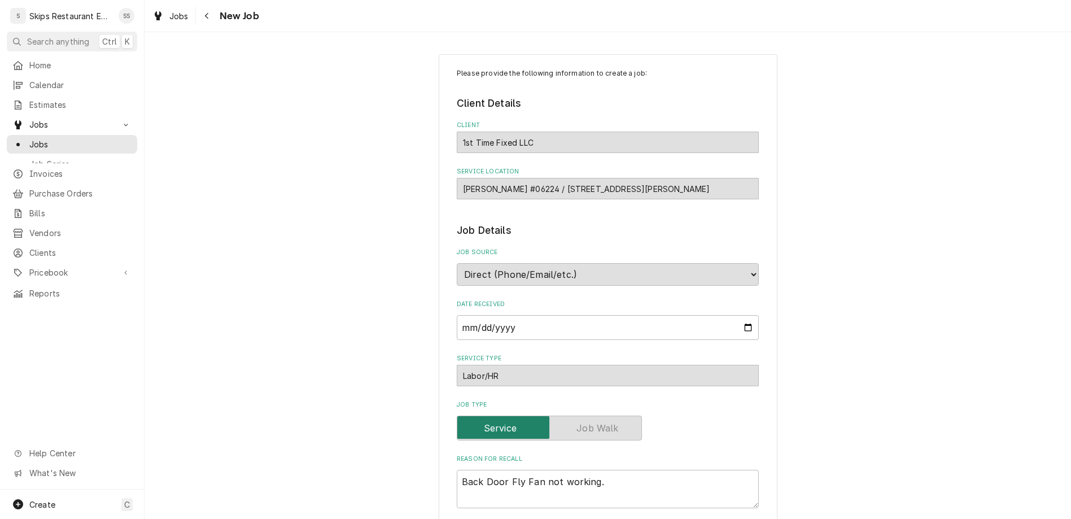
type textarea "x"
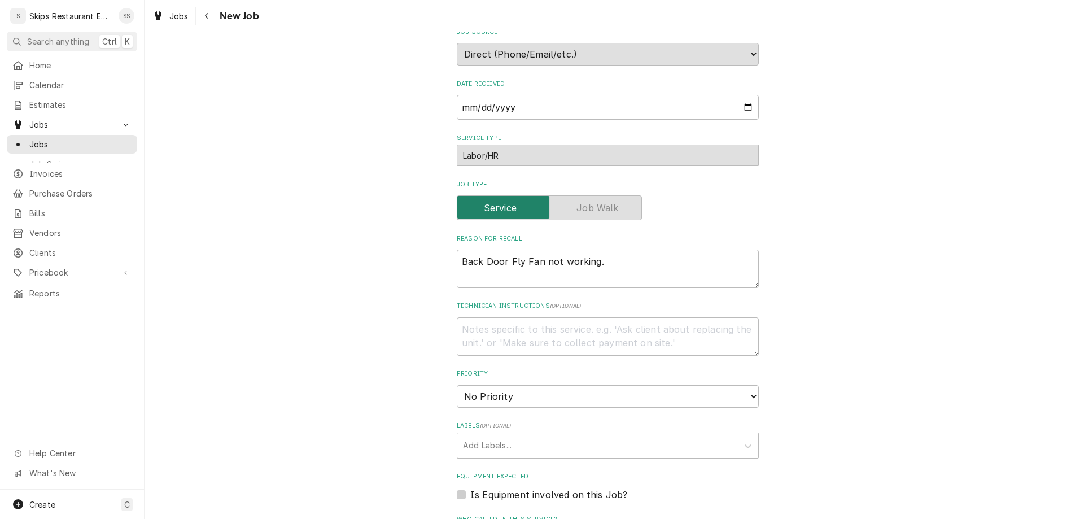
scroll to position [359, 0]
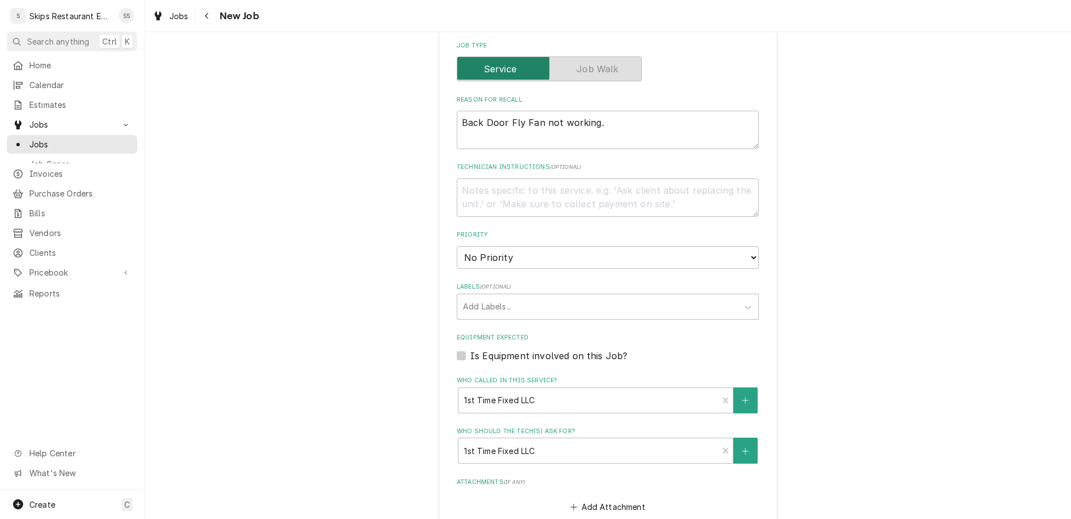
type input "1"
type textarea "x"
type input "1"
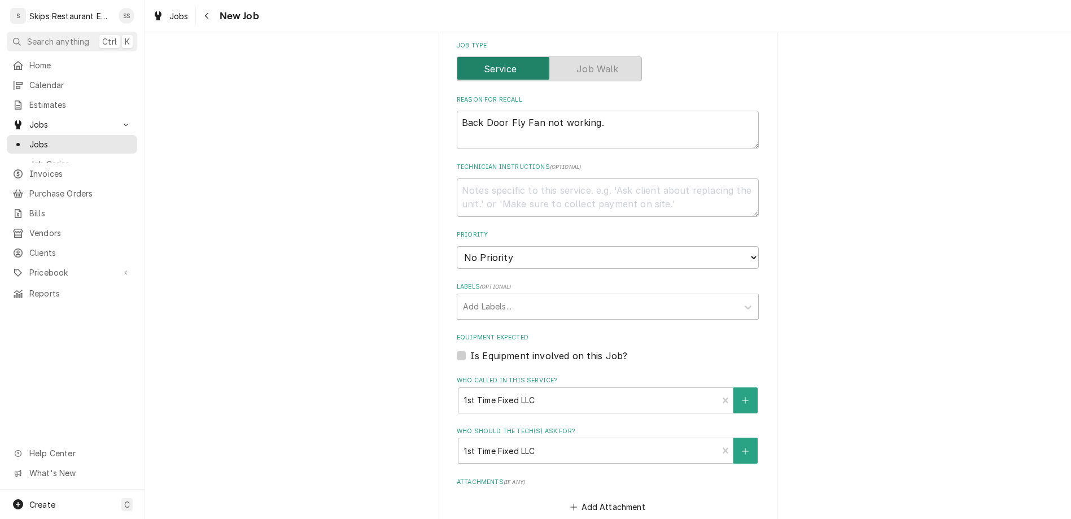
type textarea "x"
type input "[DATE]"
type textarea "x"
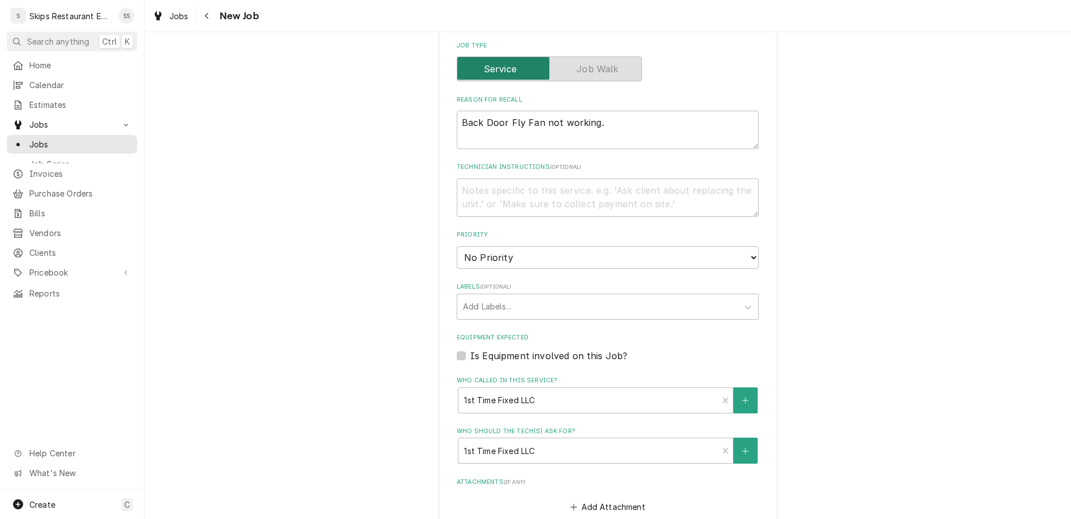
select select "09:00:00"
click option "9:00 AM" at bounding box center [0, 0] width 0 height 0
type textarea "x"
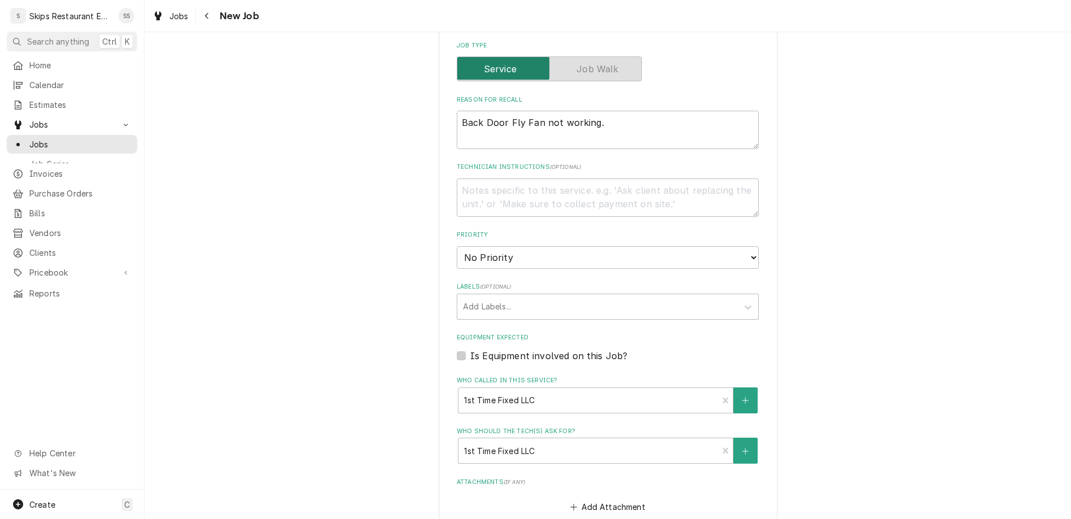
select select "10:30:00"
click option "10:30 AM" at bounding box center [0, 0] width 0 height 0
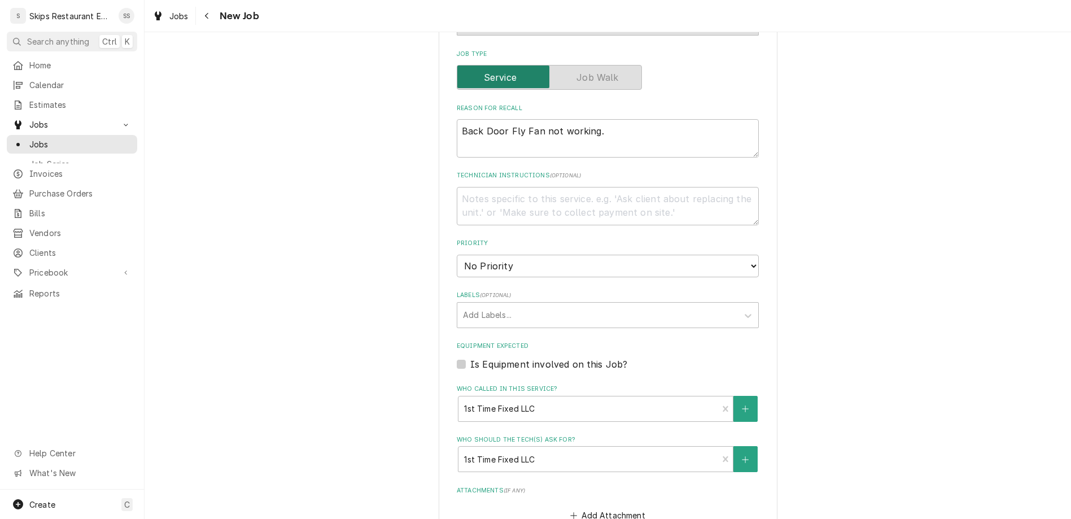
type textarea "x"
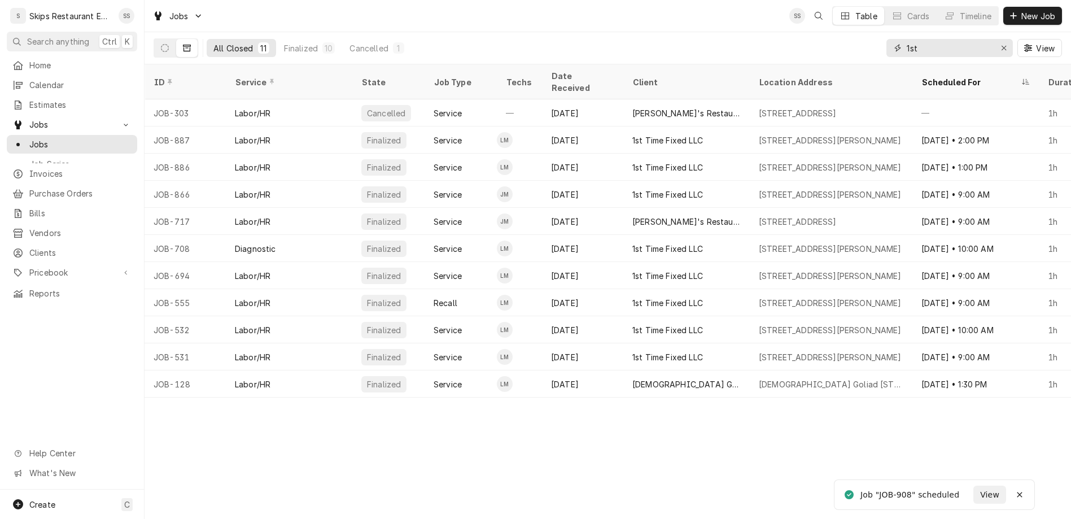
drag, startPoint x: 961, startPoint y: 32, endPoint x: 905, endPoint y: 32, distance: 55.9
click at [907, 39] on input "1st" at bounding box center [949, 48] width 85 height 18
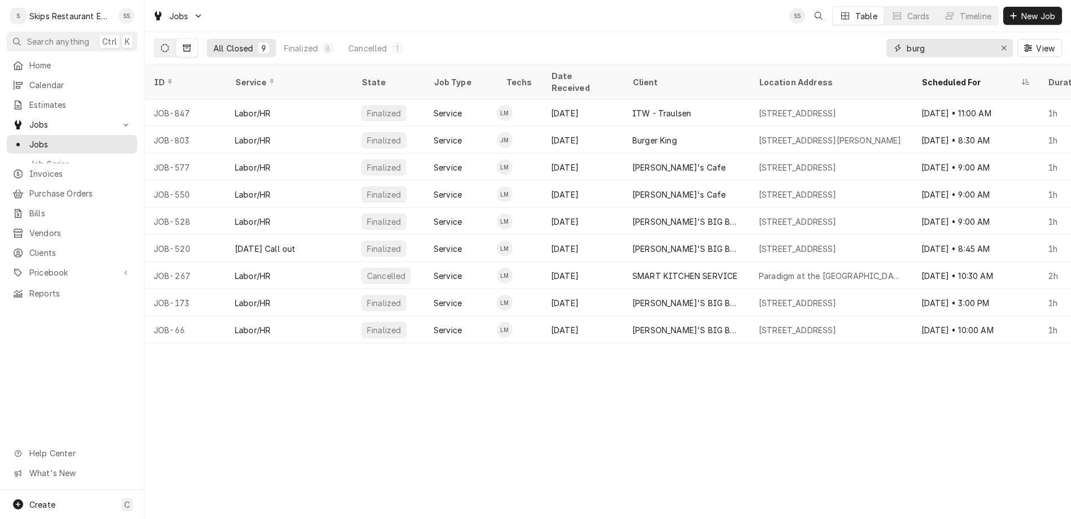
type input "burg"
click at [161, 44] on icon "Dynamic Content Wrapper" at bounding box center [165, 48] width 8 height 8
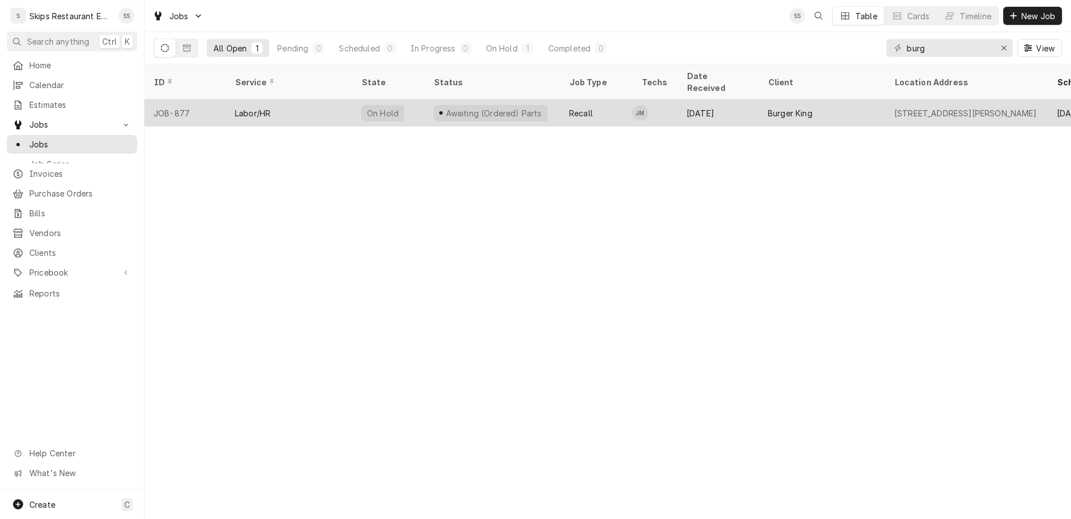
click at [768, 107] on div "Burger King" at bounding box center [790, 113] width 45 height 12
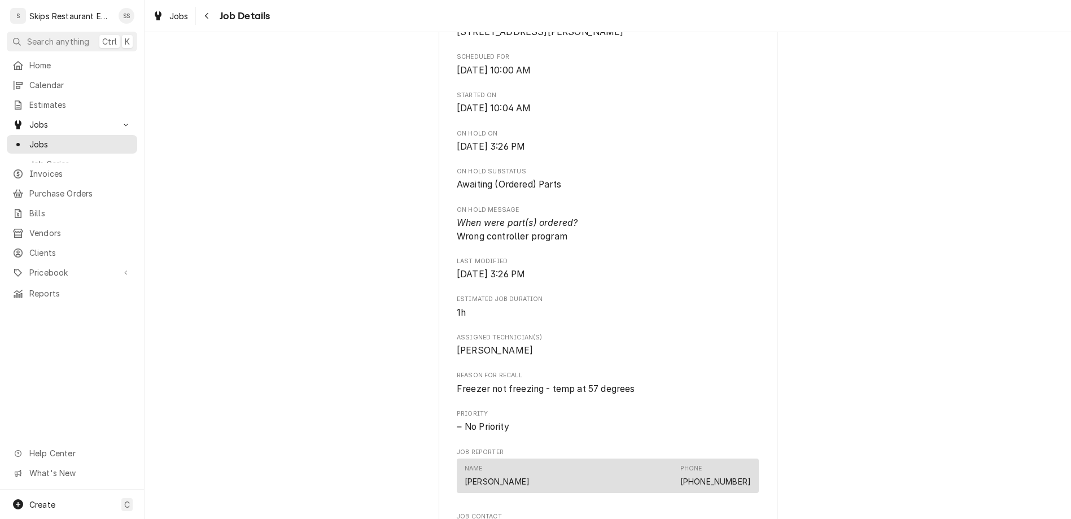
scroll to position [484, 0]
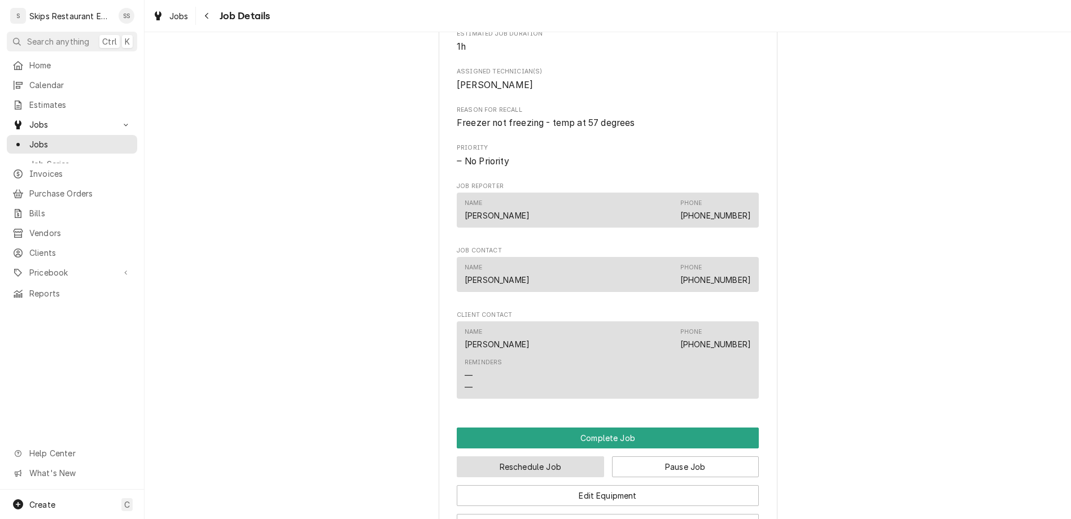
click at [532, 456] on button "Reschedule Job" at bounding box center [530, 466] width 147 height 21
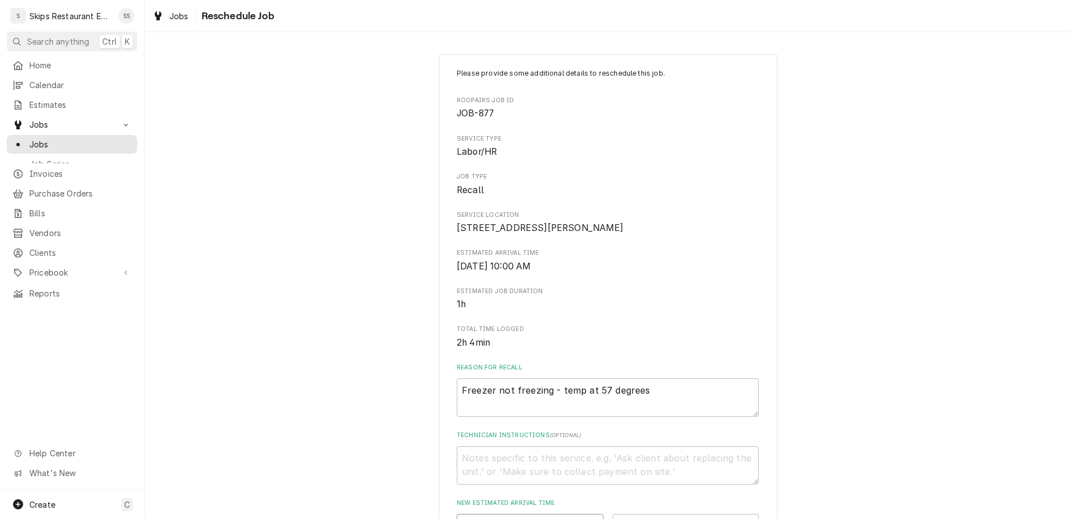
click at [571, 514] on input "Date" at bounding box center [530, 526] width 147 height 25
type input "2025-09-10"
type textarea "x"
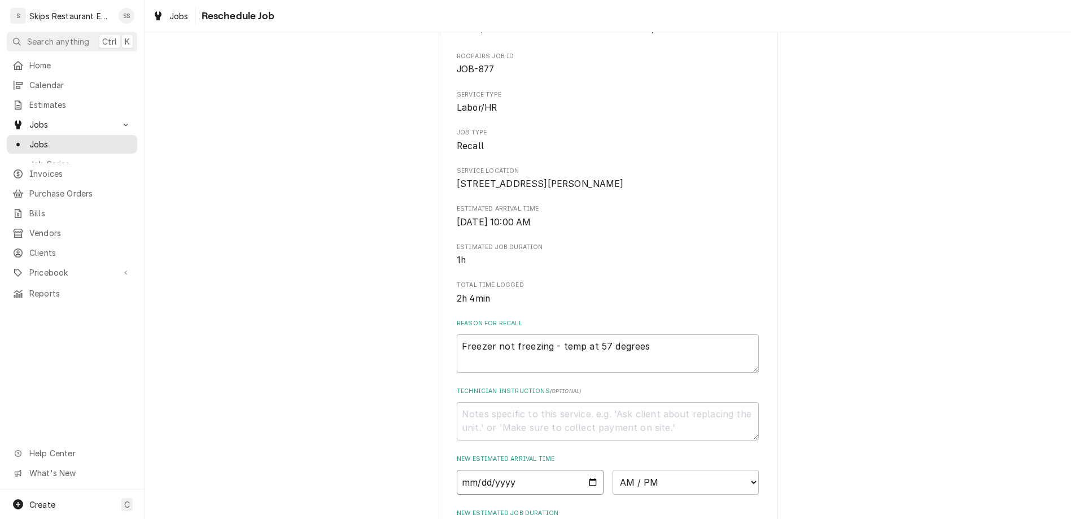
scroll to position [88, 0]
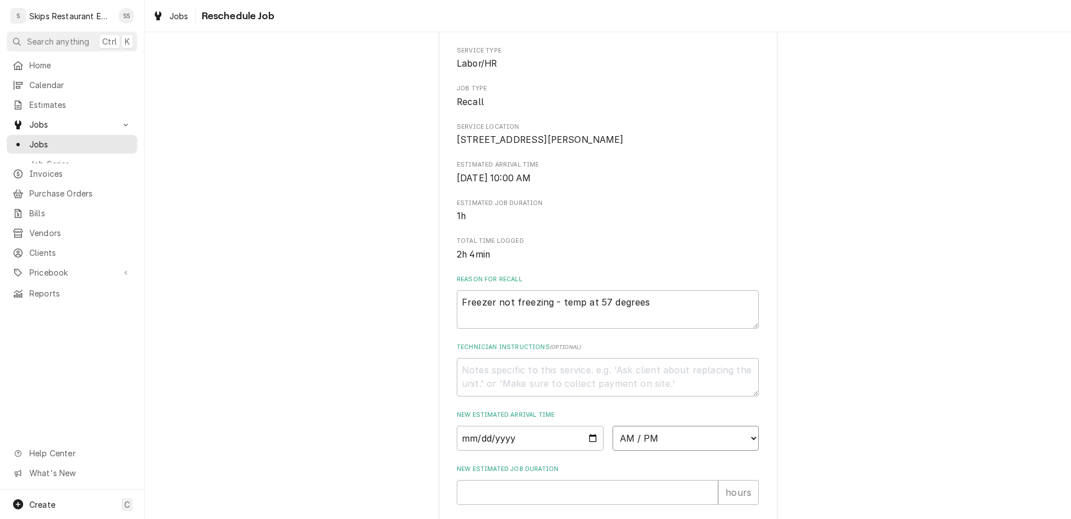
click at [613, 426] on select "AM / PM 6:00 AM 6:15 AM 6:30 AM 6:45 AM 7:00 AM 7:15 AM 7:30 AM 7:45 AM 8:00 AM…" at bounding box center [686, 438] width 147 height 25
select select "09:00:00"
click option "9:00 AM" at bounding box center [0, 0] width 0 height 0
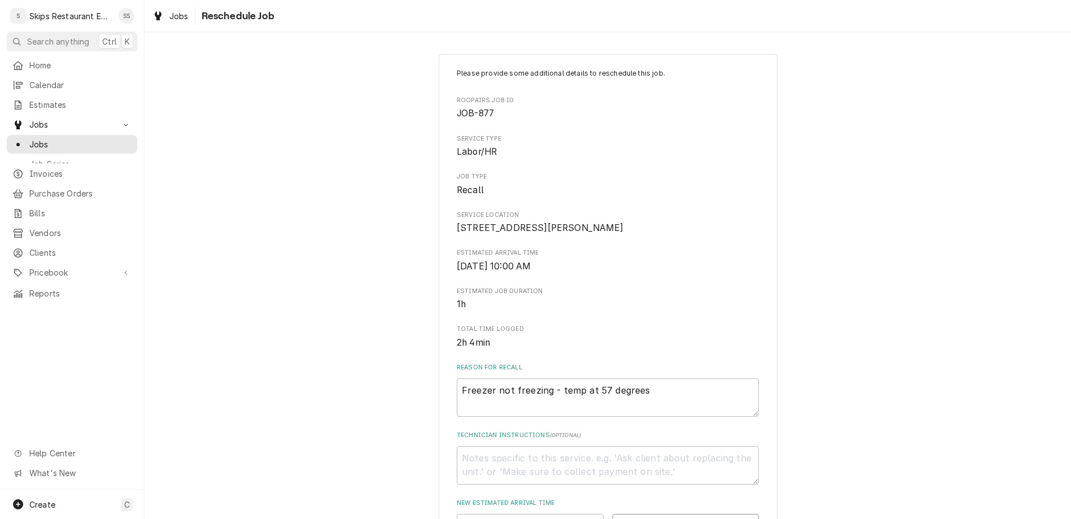
scroll to position [108, 0]
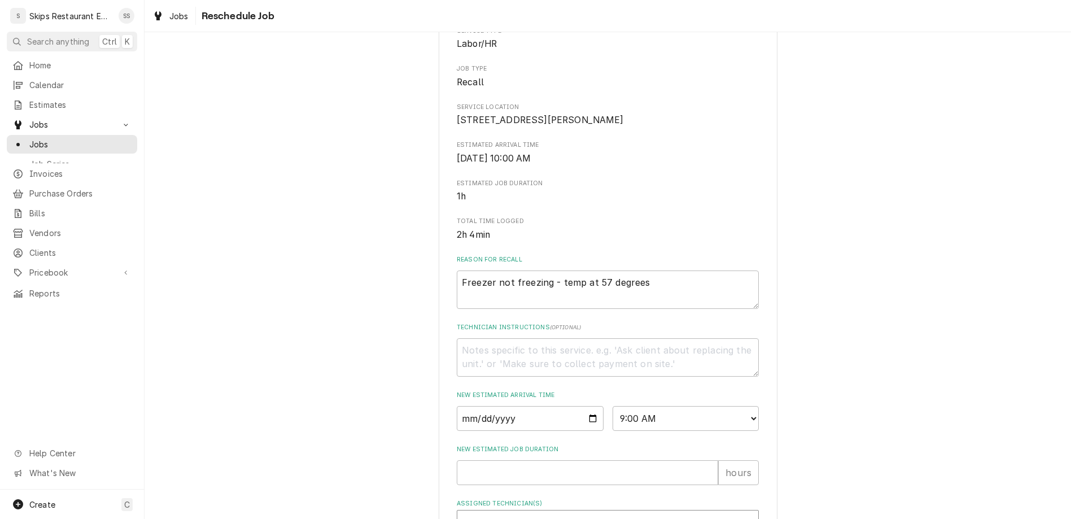
click at [542, 513] on div "Assigned Technician(s)" at bounding box center [597, 523] width 269 height 20
type textarea "x"
type textarea "P"
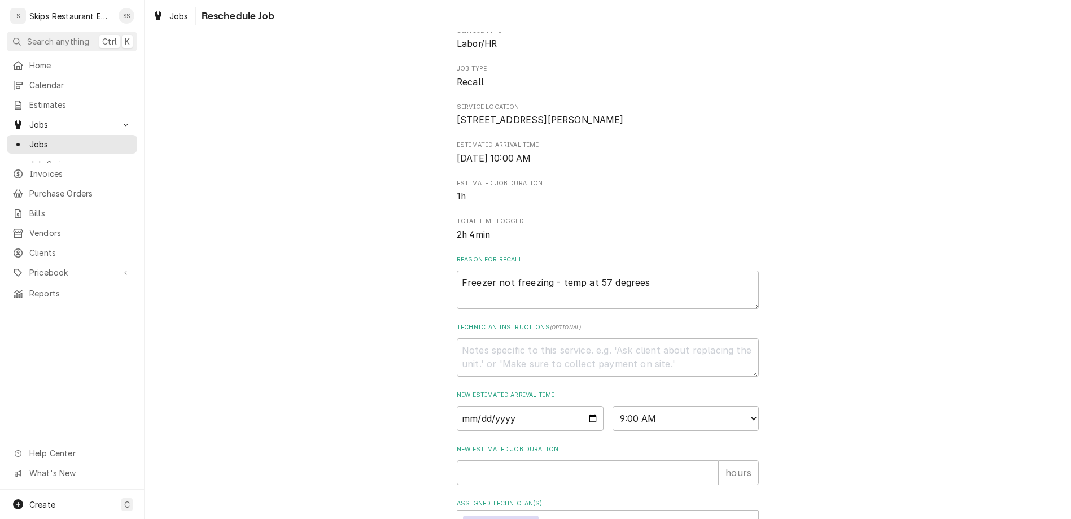
type textarea "x"
type textarea "Pa"
type textarea "x"
type textarea "Par"
type textarea "x"
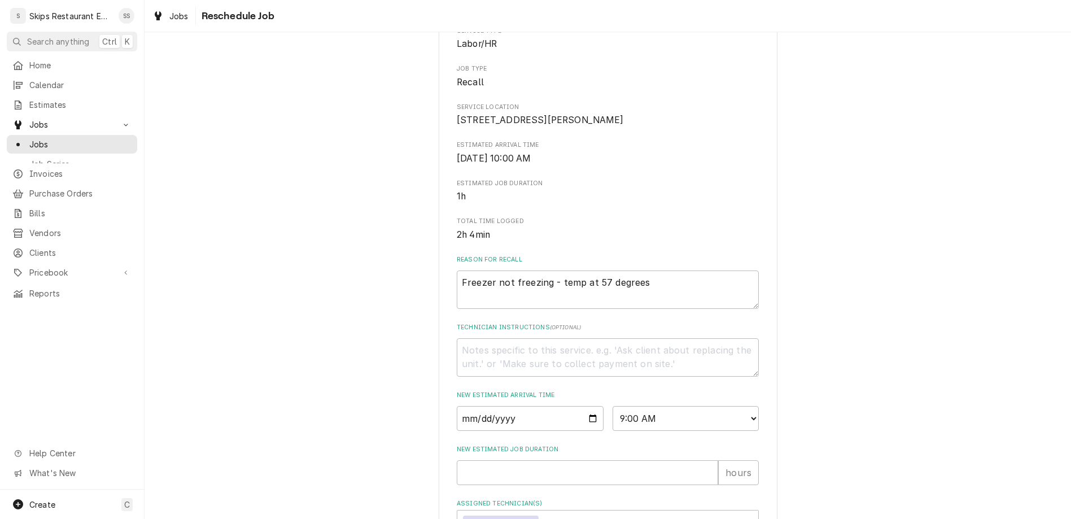
type textarea "Part"
type textarea "x"
type textarea "Part"
type textarea "x"
type textarea "Part R"
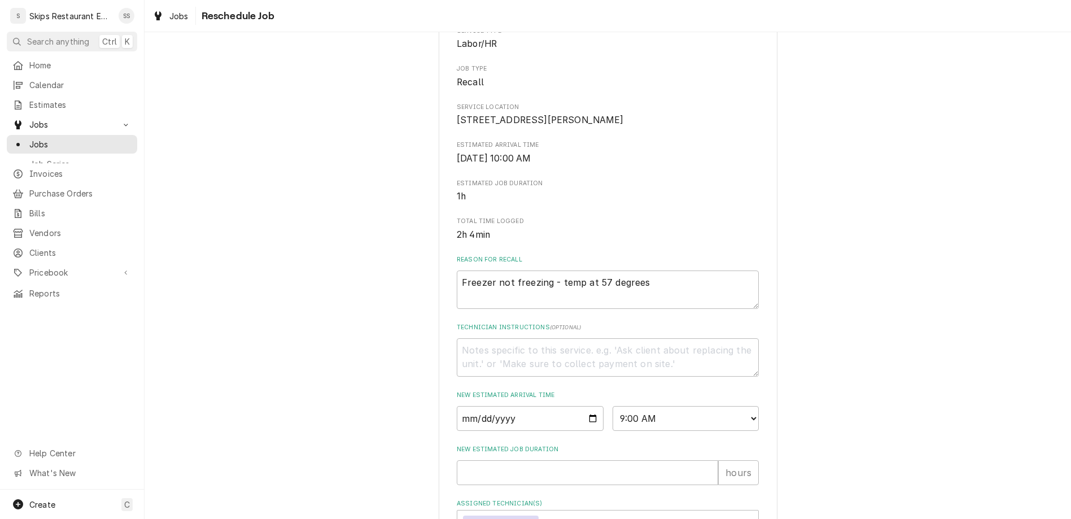
type textarea "x"
type textarea "Part Re"
type textarea "x"
type textarea "Part Received"
type textarea "x"
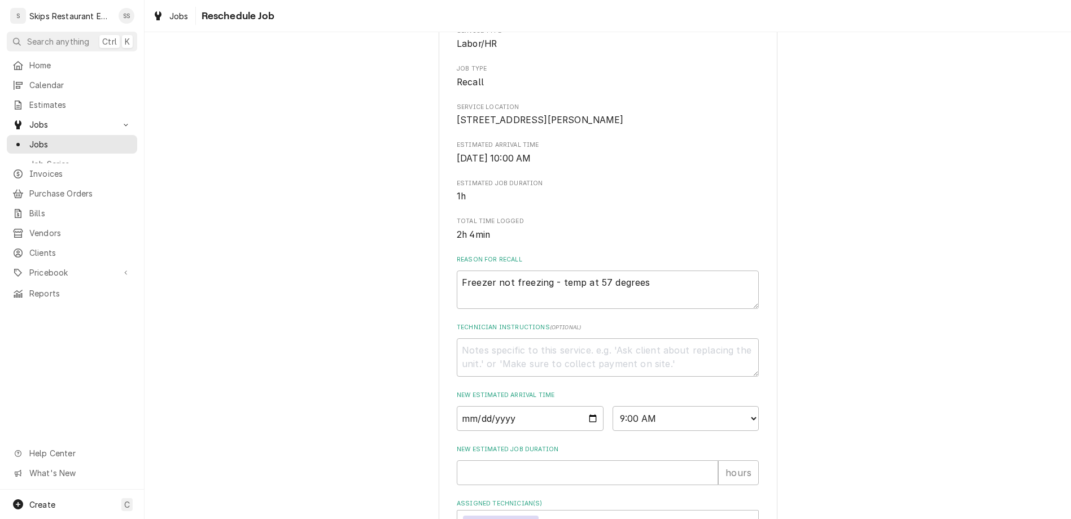
type textarea "Part Received"
click at [498, 460] on input "New Estimated Job Duration" at bounding box center [587, 472] width 261 height 25
type textarea "x"
type input "1"
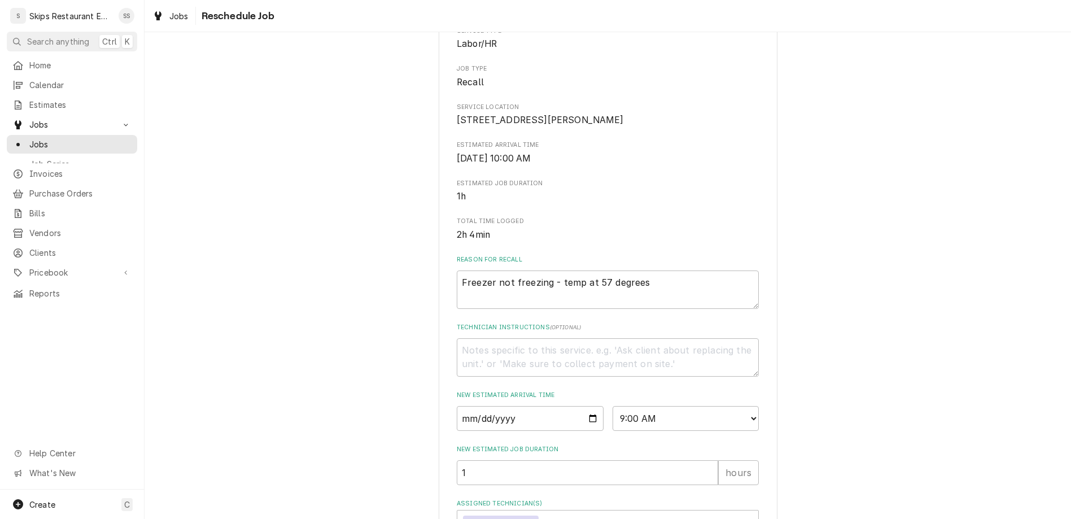
type textarea "x"
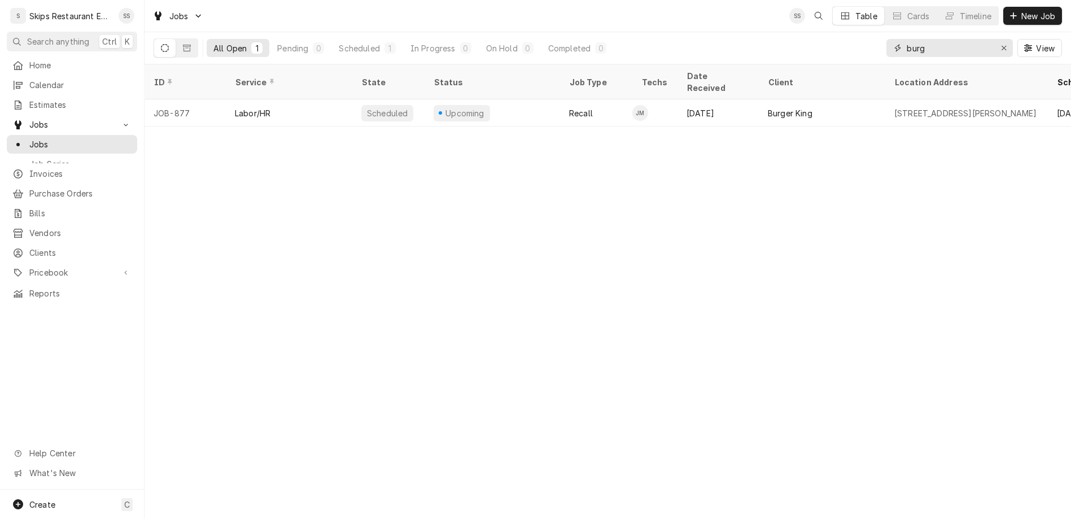
drag, startPoint x: 970, startPoint y: 35, endPoint x: 922, endPoint y: 36, distance: 47.4
click at [922, 39] on input "burg" at bounding box center [949, 48] width 85 height 18
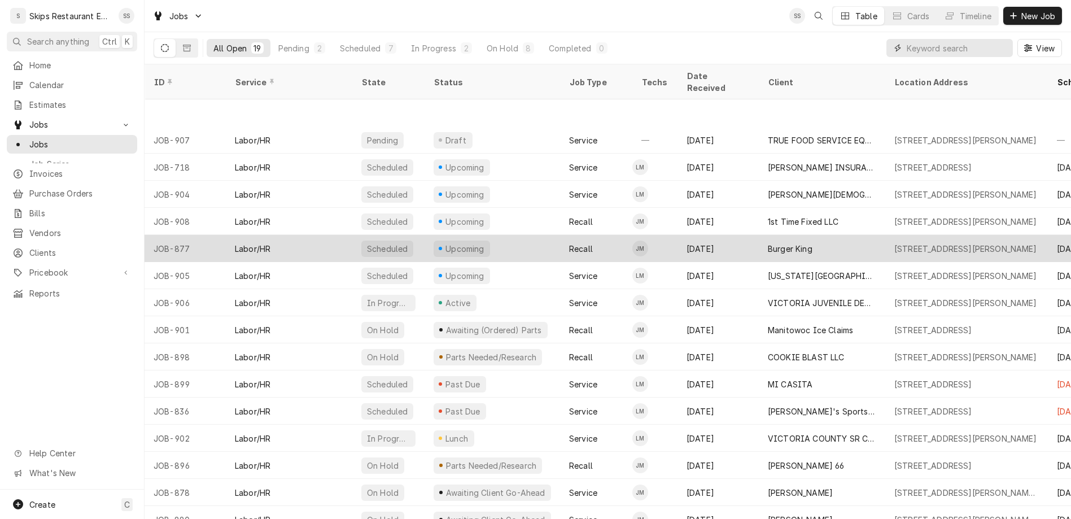
scroll to position [71, 0]
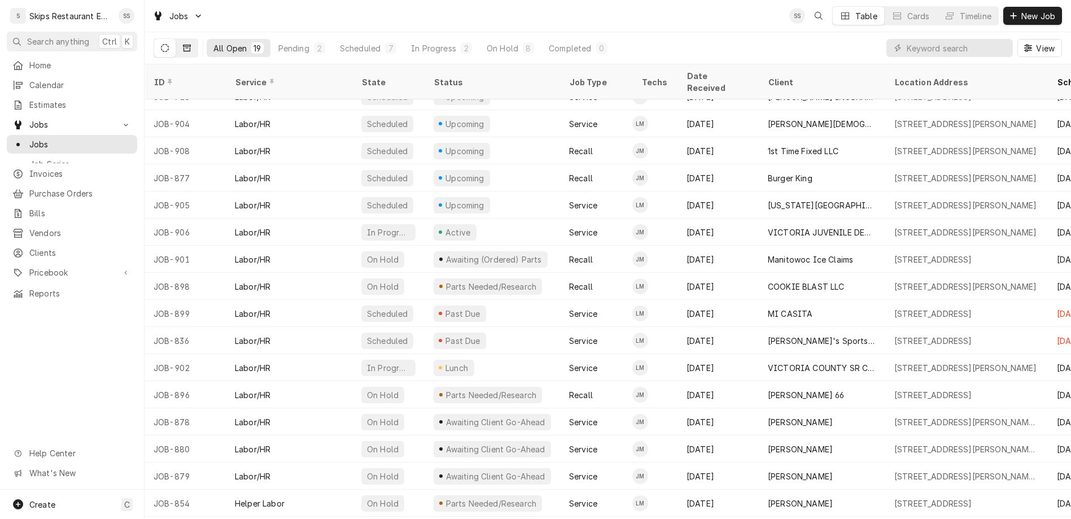
click at [183, 44] on icon "Dynamic Content Wrapper" at bounding box center [187, 48] width 8 height 8
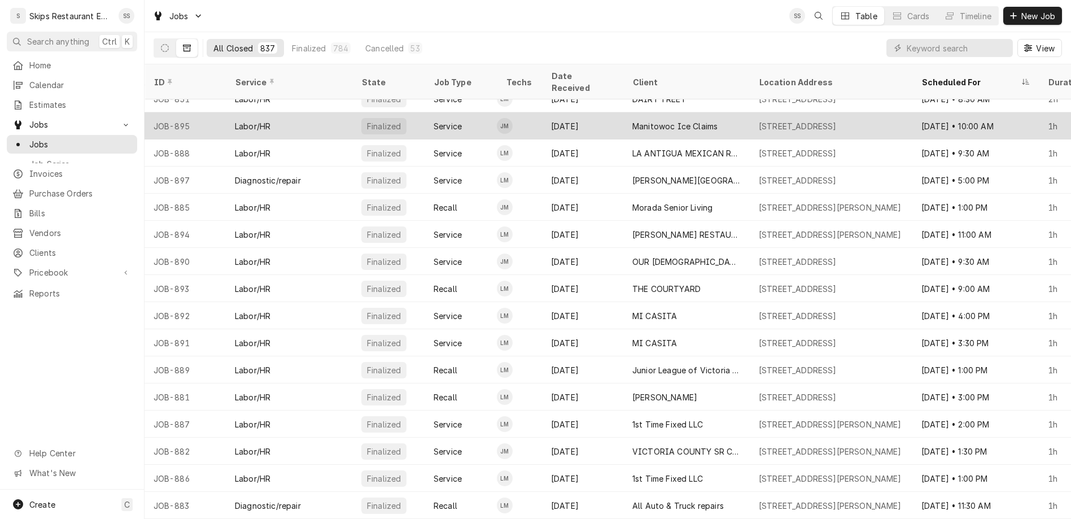
scroll to position [0, 0]
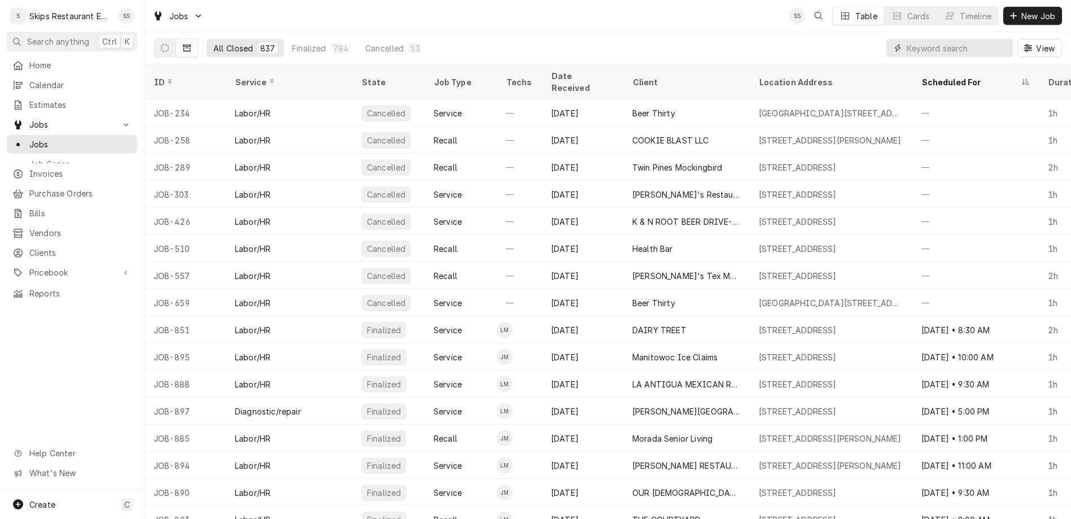
click at [959, 39] on input "Dynamic Content Wrapper" at bounding box center [957, 48] width 101 height 18
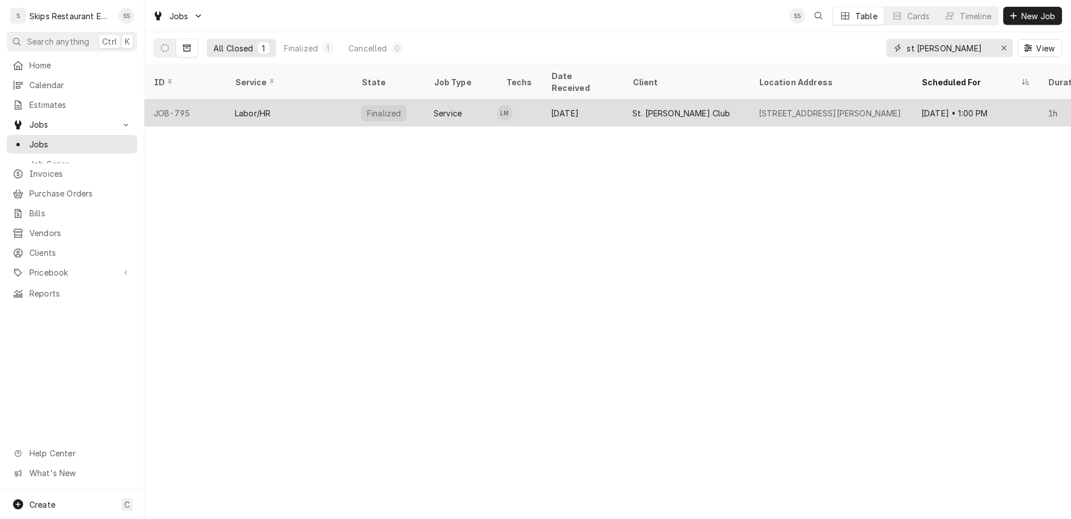
type input "st charles"
click at [765, 107] on div "234 Lamar Beach, Goose Island, TX" at bounding box center [830, 113] width 143 height 12
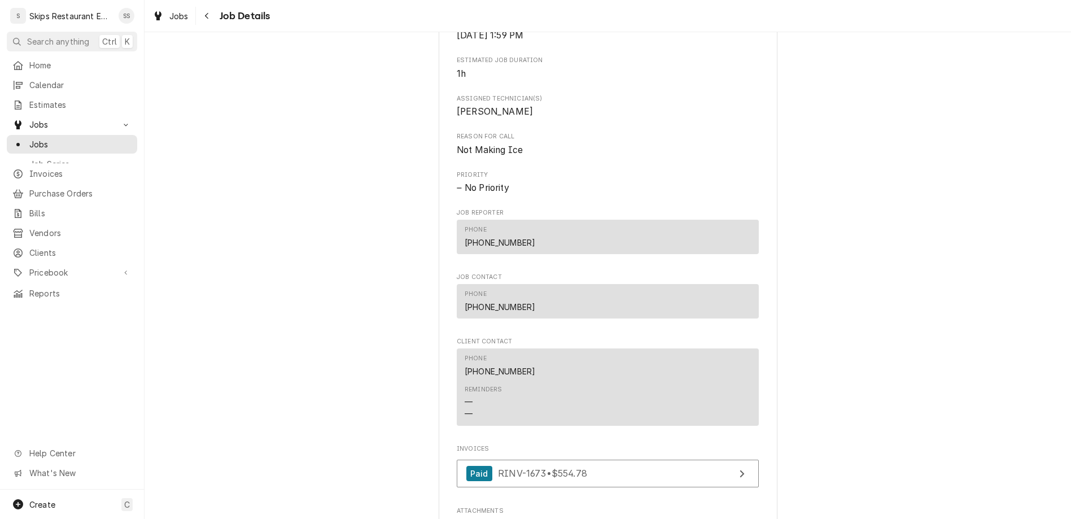
scroll to position [440, 0]
click at [661, 459] on link "Paid RINV-1673 • $554.78" at bounding box center [608, 473] width 302 height 28
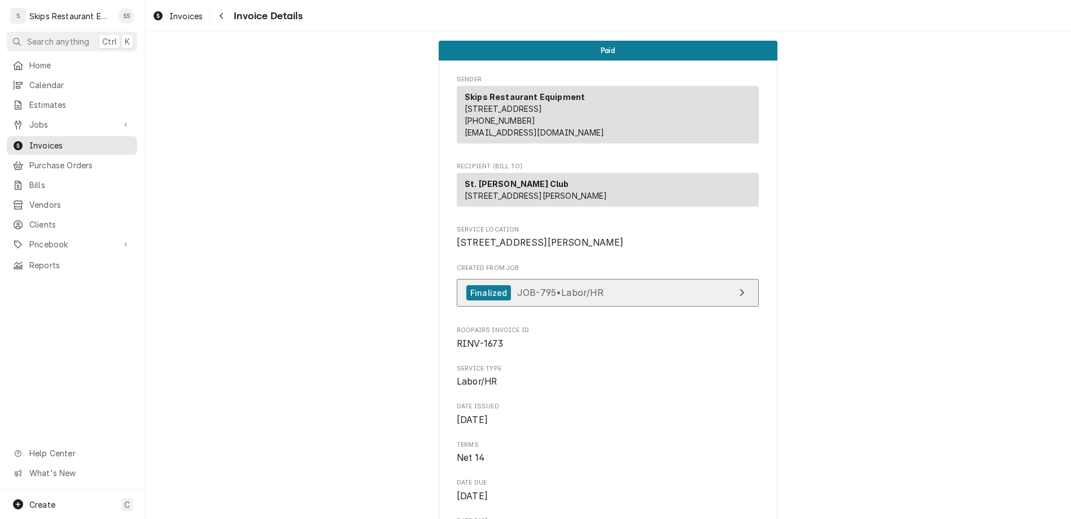
click at [566, 287] on span "JOB-795 • Labor/HR" at bounding box center [560, 292] width 87 height 11
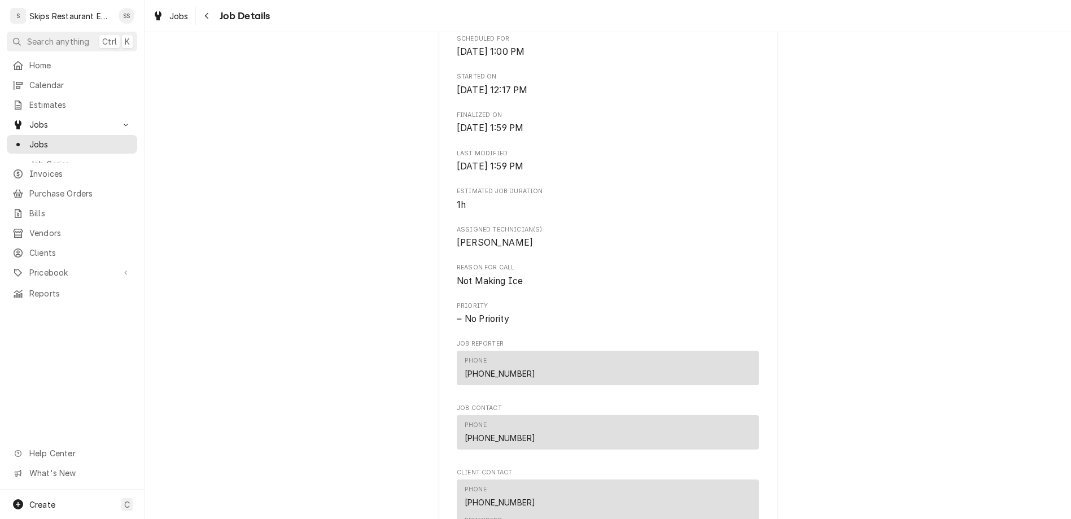
scroll to position [396, 0]
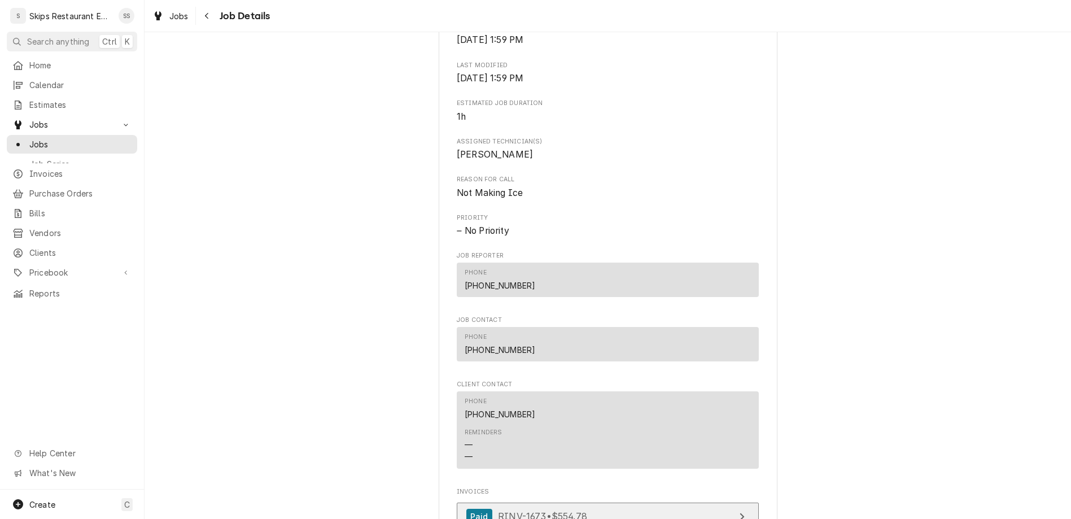
click at [540, 510] on span "RINV-1673 • $554.78" at bounding box center [542, 515] width 89 height 11
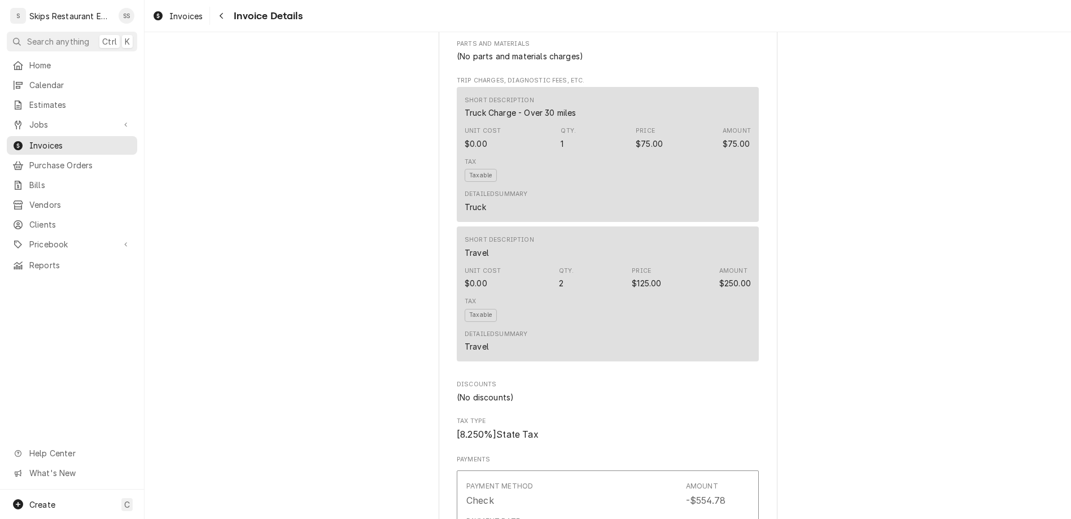
scroll to position [912, 0]
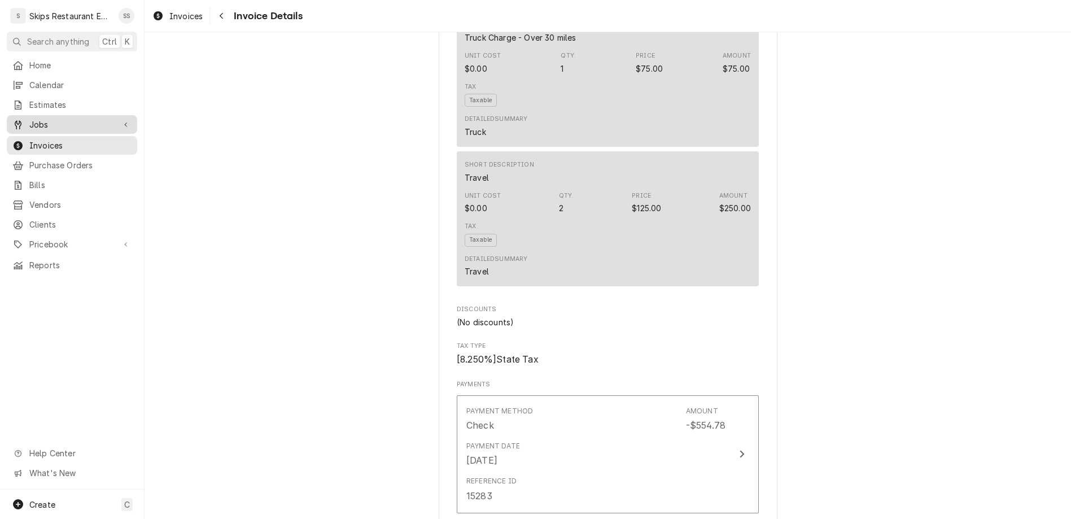
click at [31, 119] on span "Jobs" at bounding box center [71, 125] width 85 height 12
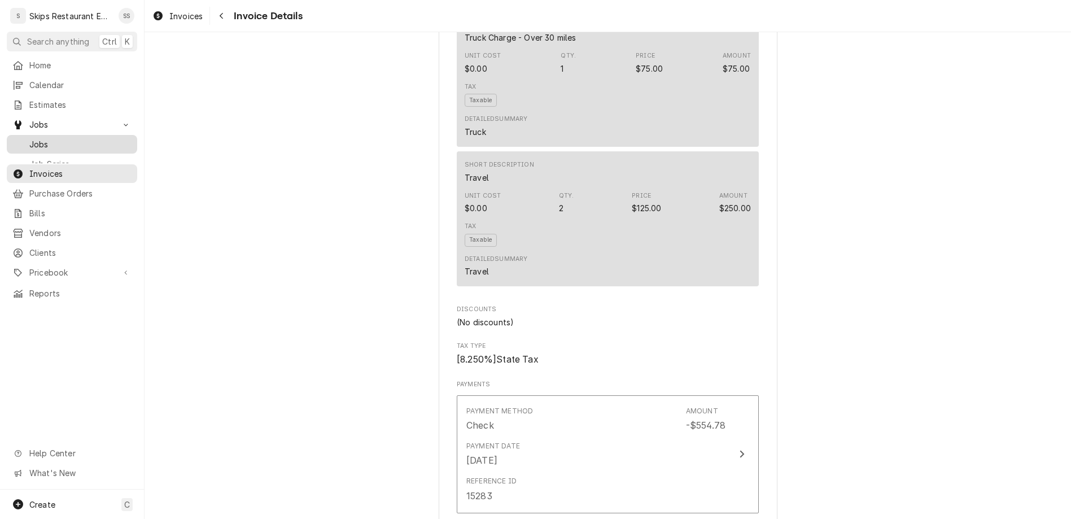
click at [32, 138] on span "Jobs" at bounding box center [80, 144] width 102 height 12
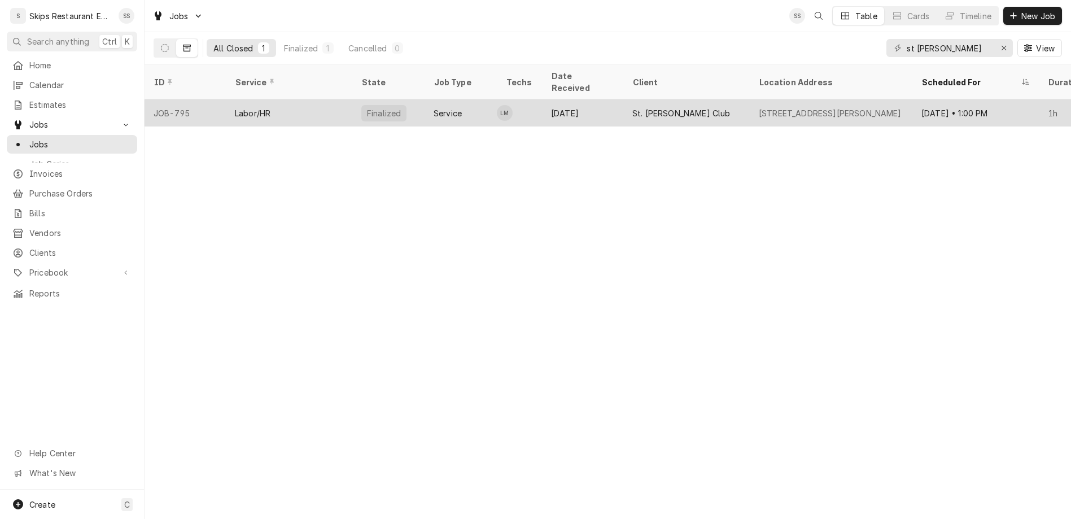
click at [632, 107] on div "St. [PERSON_NAME] Club" at bounding box center [681, 113] width 98 height 12
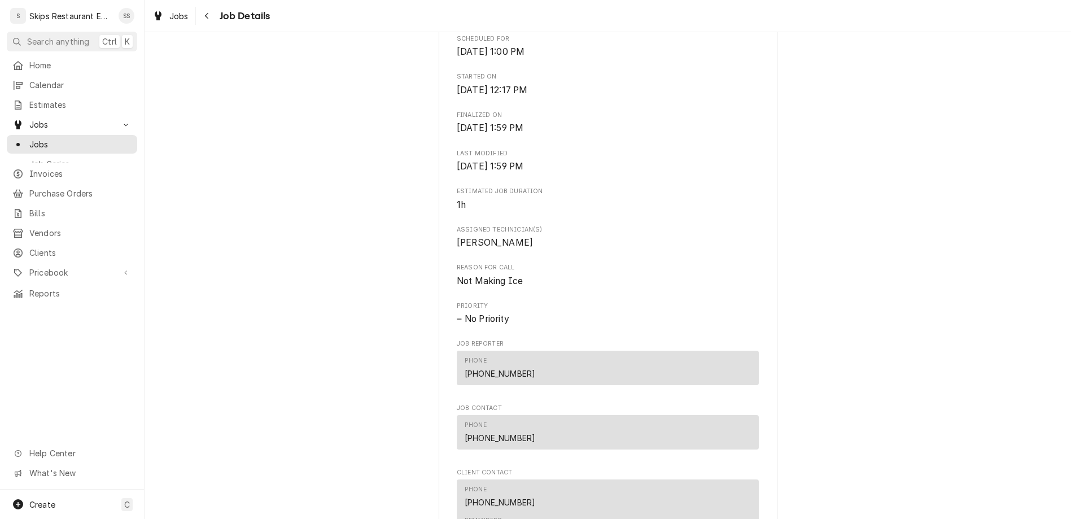
scroll to position [456, 0]
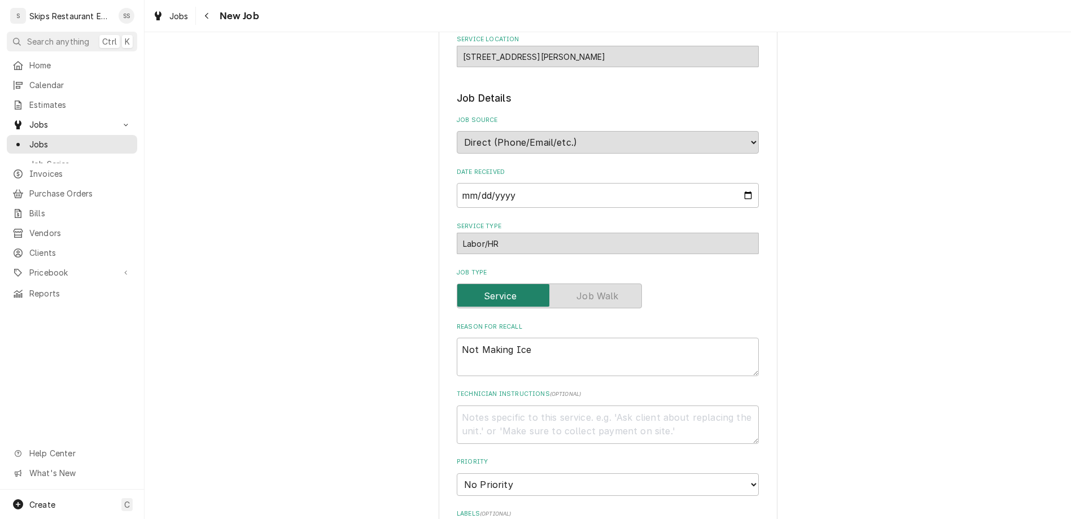
scroll to position [359, 0]
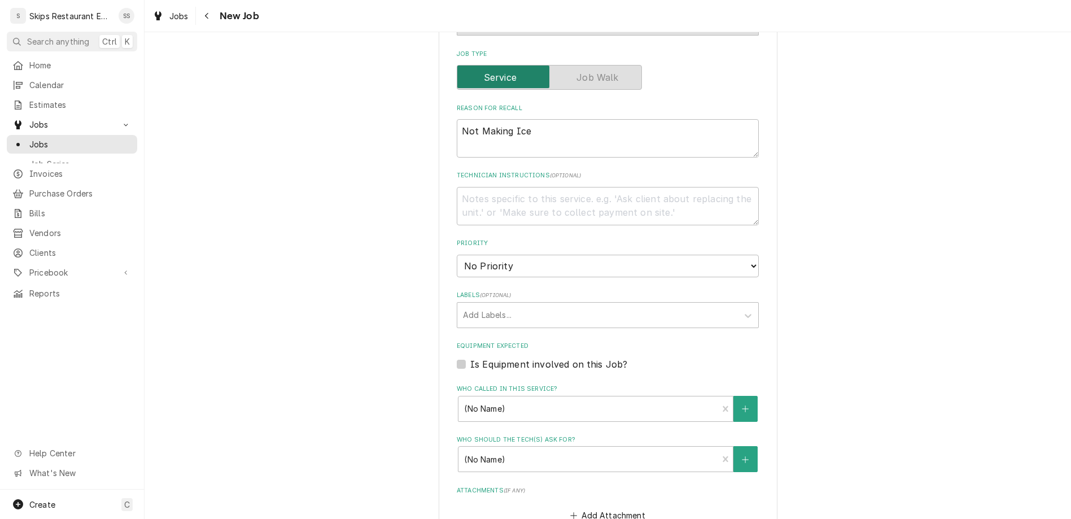
type textarea "x"
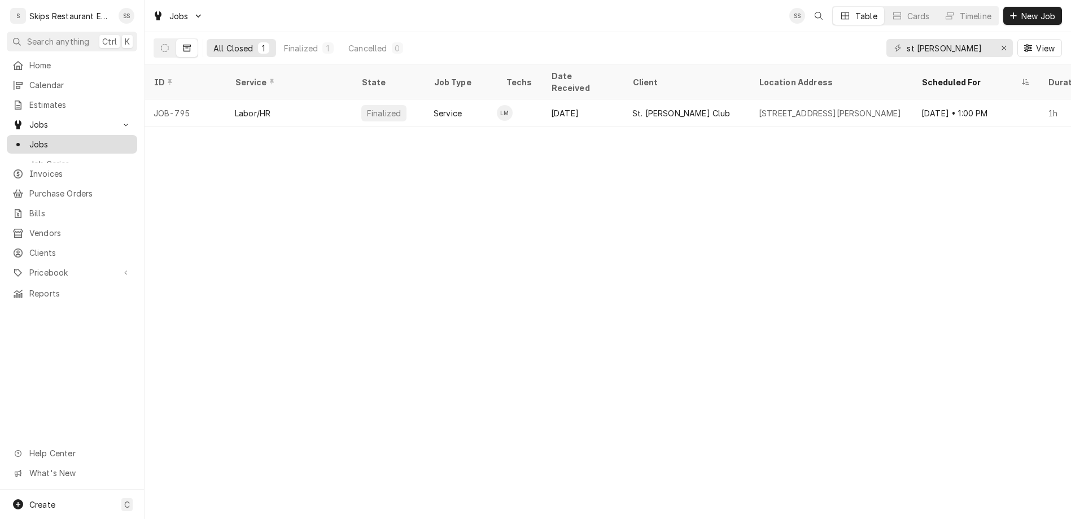
click at [30, 138] on span "Jobs" at bounding box center [80, 144] width 102 height 12
click at [154, 39] on button "Dynamic Content Wrapper" at bounding box center [164, 48] width 21 height 18
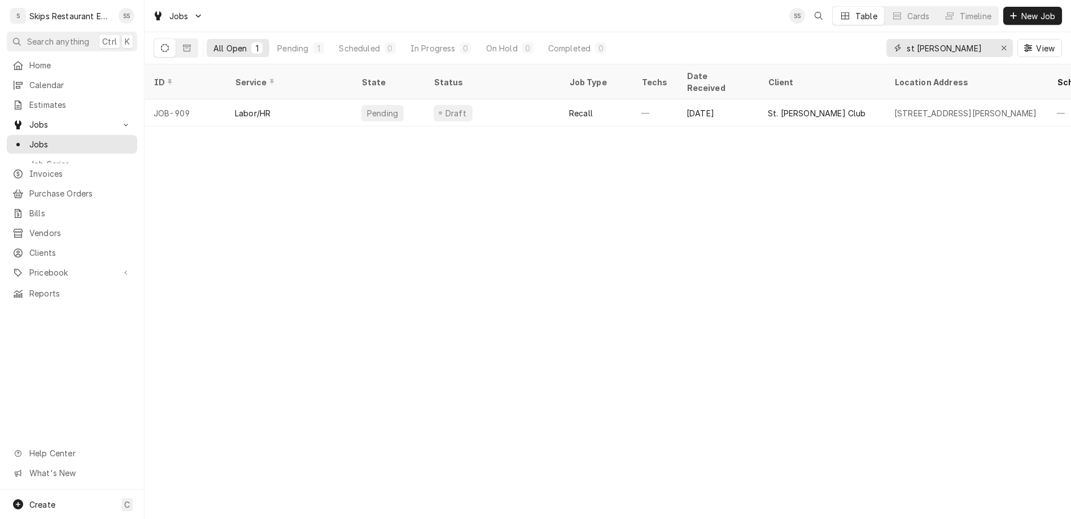
drag, startPoint x: 984, startPoint y: 36, endPoint x: 905, endPoint y: 36, distance: 79.1
click at [907, 39] on input "st [PERSON_NAME]" at bounding box center [949, 48] width 85 height 18
